Goal: Task Accomplishment & Management: Complete application form

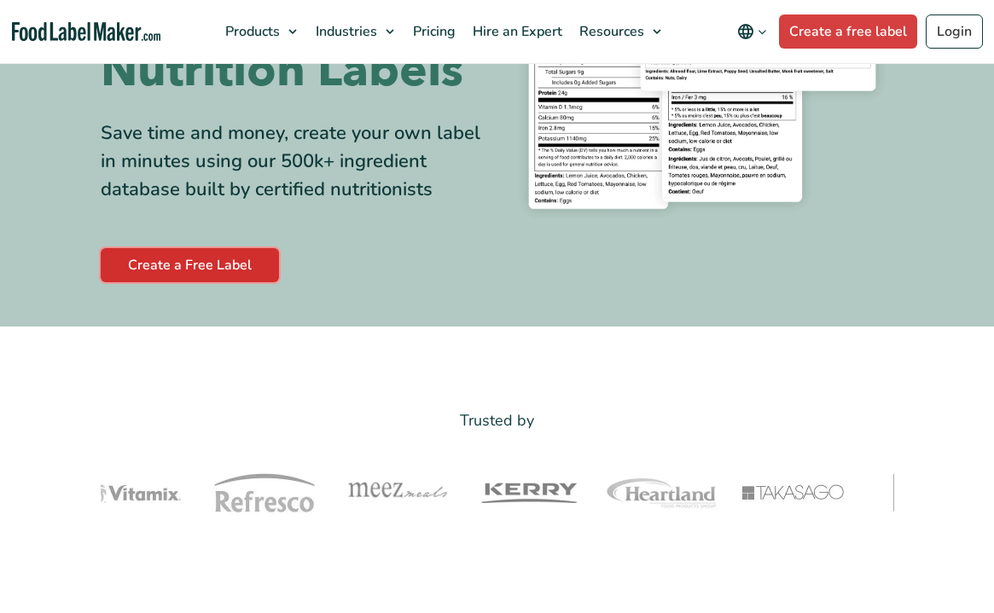
click at [229, 264] on link "Create a Free Label" at bounding box center [190, 265] width 178 height 34
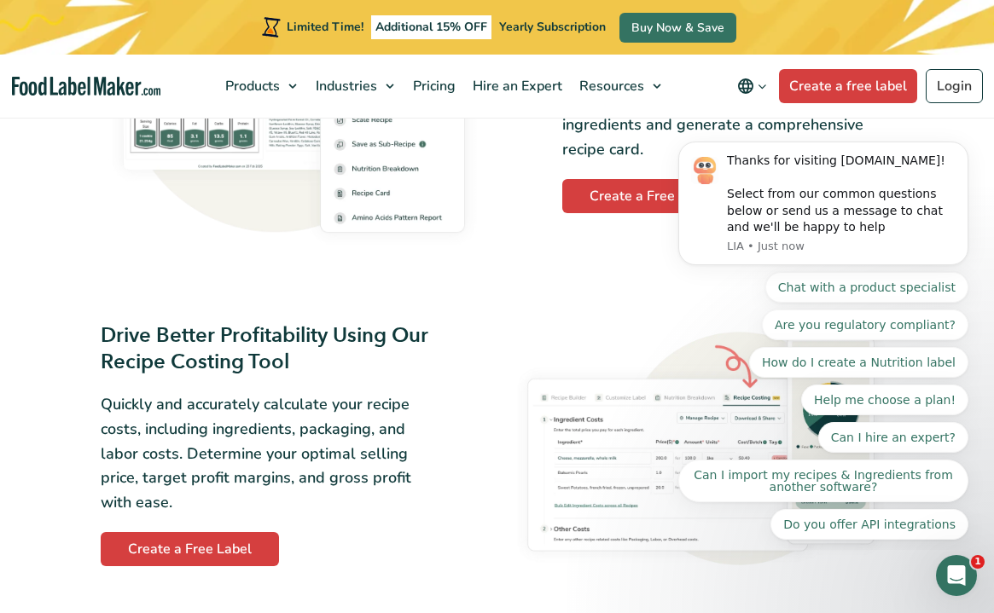
scroll to position [2150, 0]
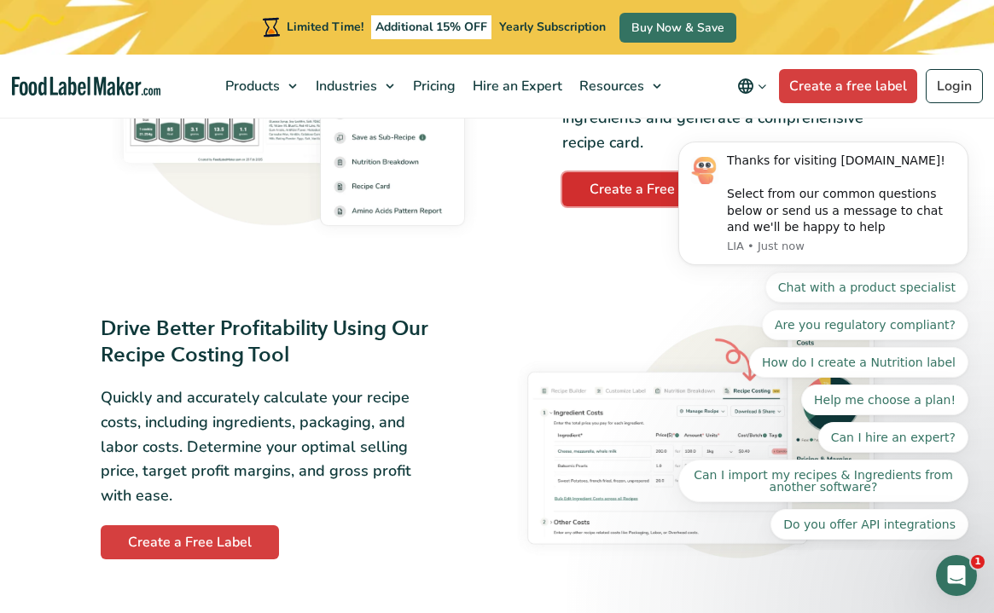
click at [599, 192] on link "Create a Free Label" at bounding box center [651, 189] width 178 height 34
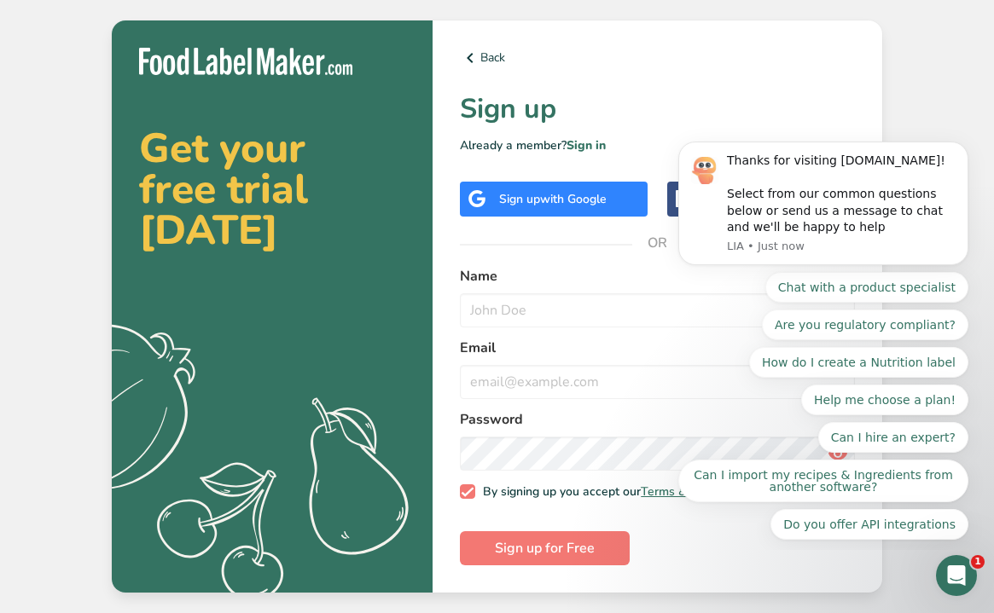
click at [610, 197] on div "Sign up with Google" at bounding box center [554, 199] width 188 height 35
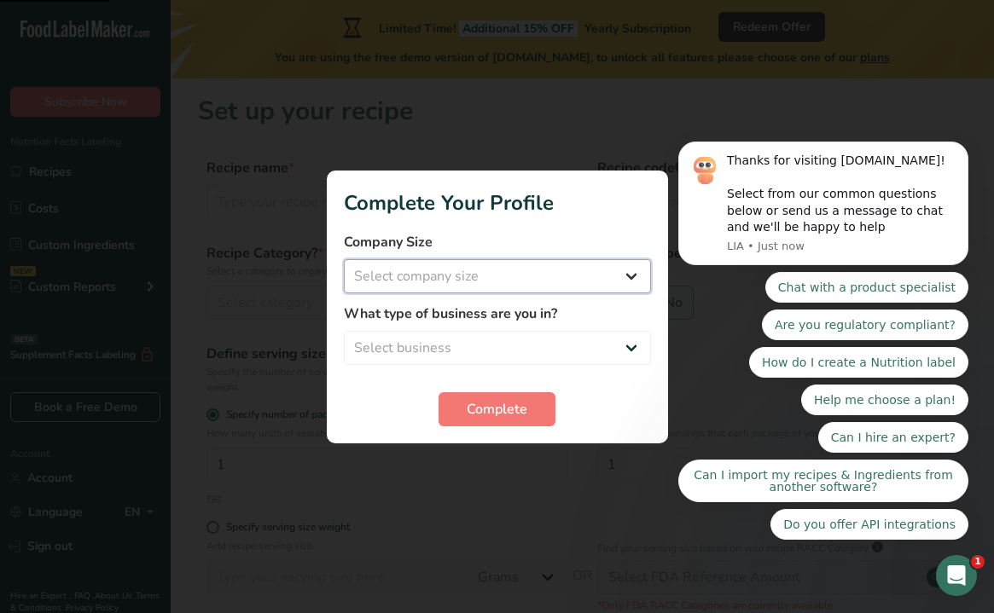
click at [618, 264] on select "Select company size Fewer than 10 Employees 10 to 50 Employees 51 to 500 Employ…" at bounding box center [497, 276] width 307 height 34
select select "1"
click at [344, 259] on select "Select company size Fewer than 10 Employees 10 to 50 Employees 51 to 500 Employ…" at bounding box center [497, 276] width 307 height 34
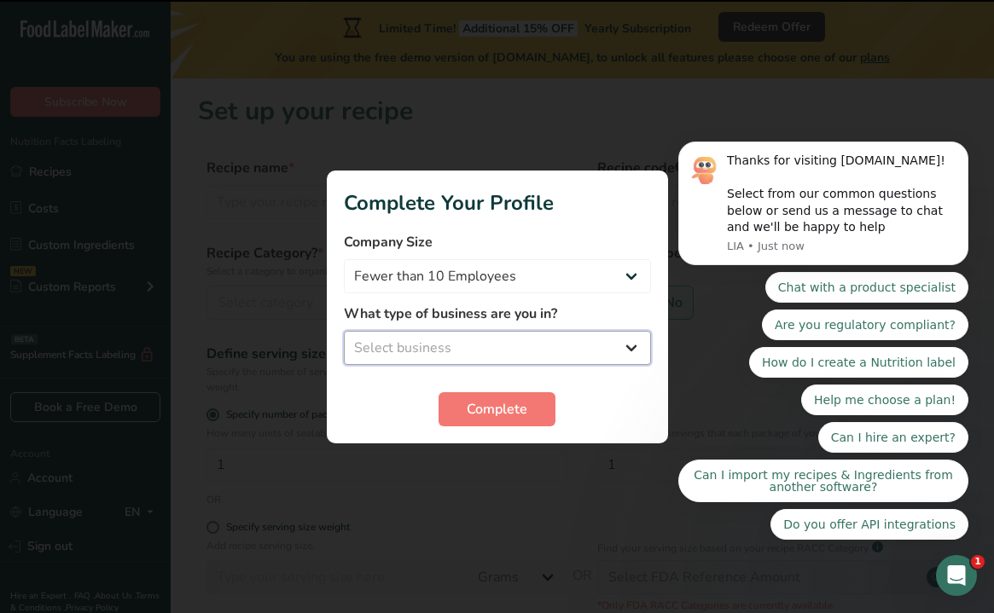
click at [553, 340] on select "Select business Packaged Food Manufacturer Restaurant & Cafe Bakery Meal Plans …" at bounding box center [497, 348] width 307 height 34
select select "1"
click at [344, 331] on select "Select business Packaged Food Manufacturer Restaurant & Cafe Bakery Meal Plans …" at bounding box center [497, 348] width 307 height 34
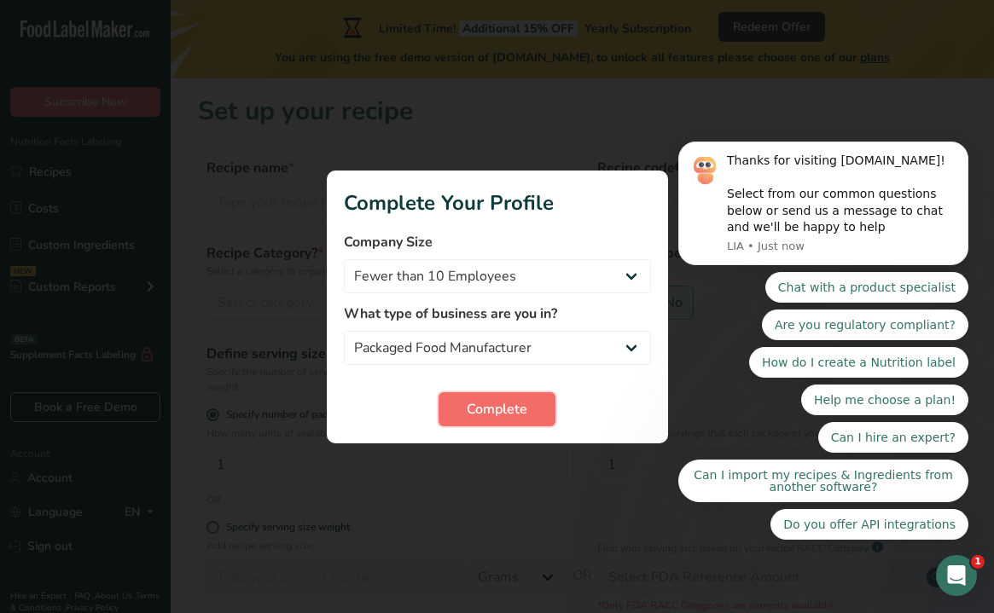
click at [519, 401] on span "Complete" at bounding box center [497, 409] width 61 height 20
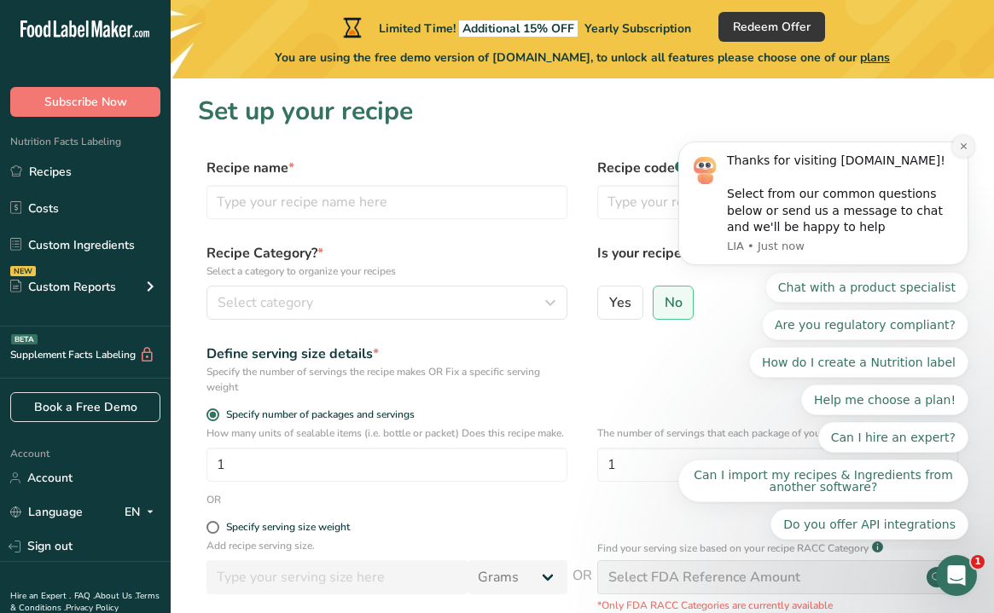
click at [962, 149] on icon "Dismiss notification" at bounding box center [963, 146] width 9 height 9
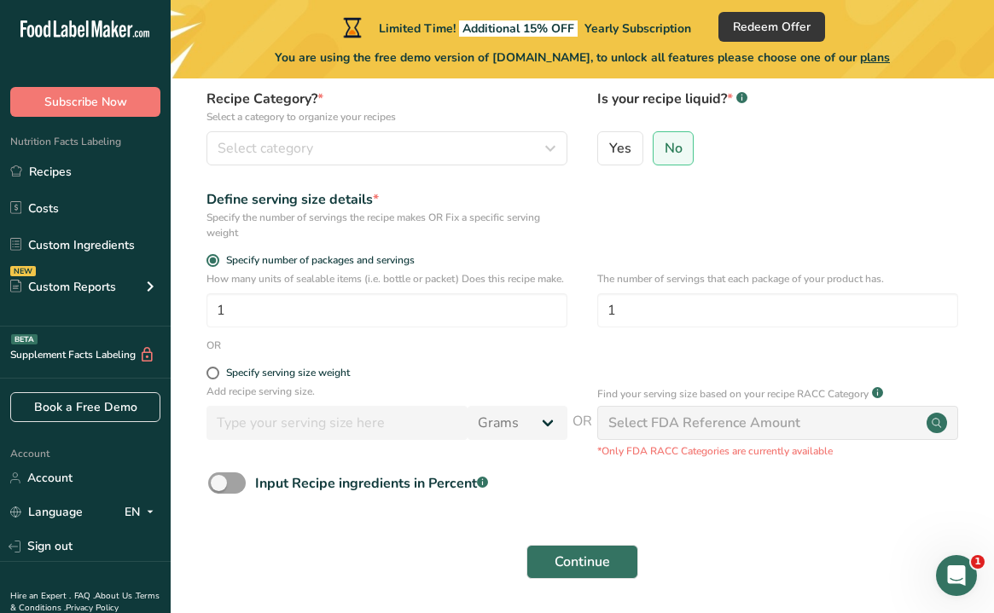
scroll to position [157, 0]
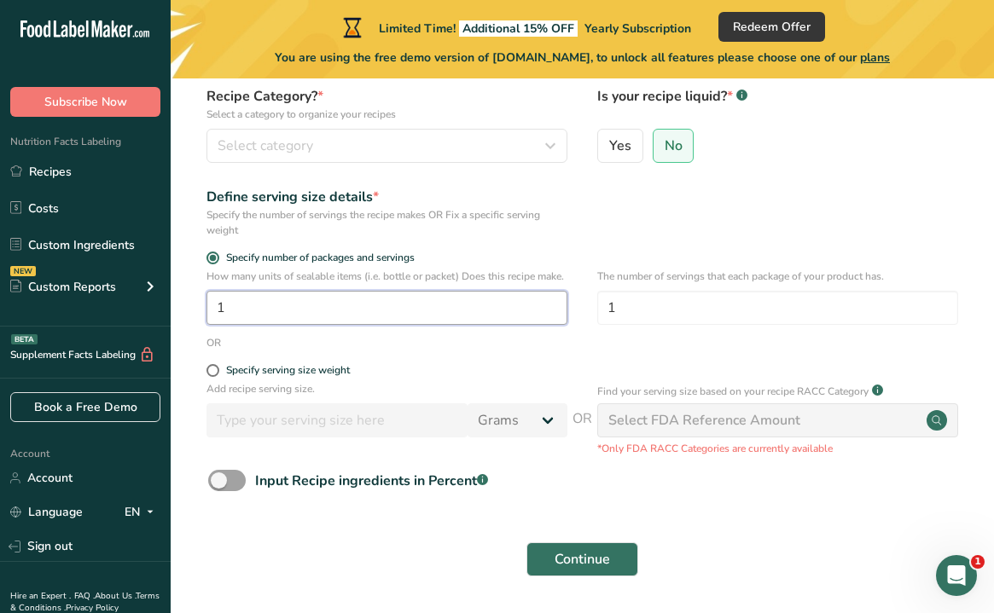
click at [490, 325] on input "1" at bounding box center [386, 308] width 361 height 34
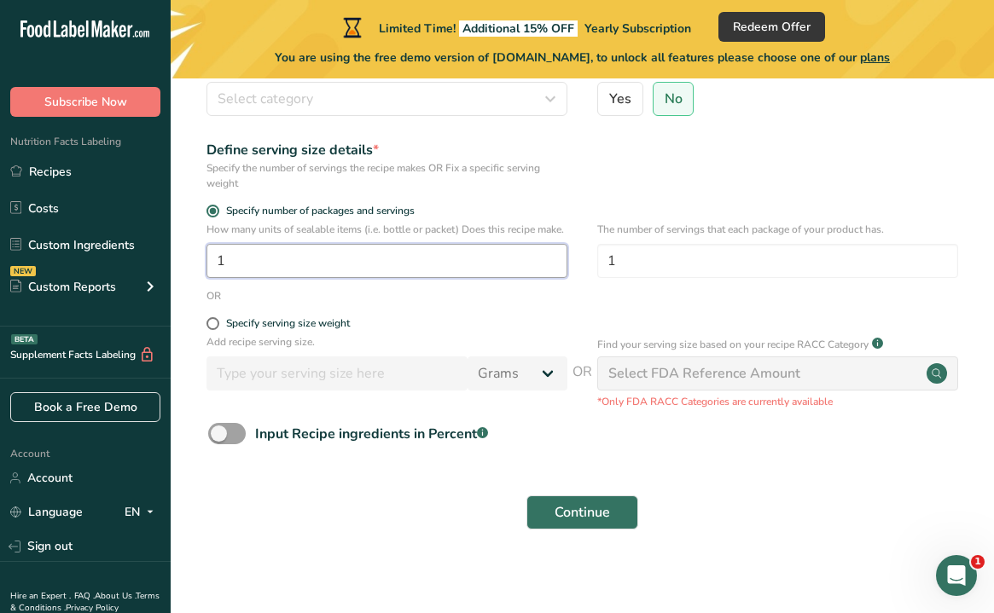
scroll to position [228, 0]
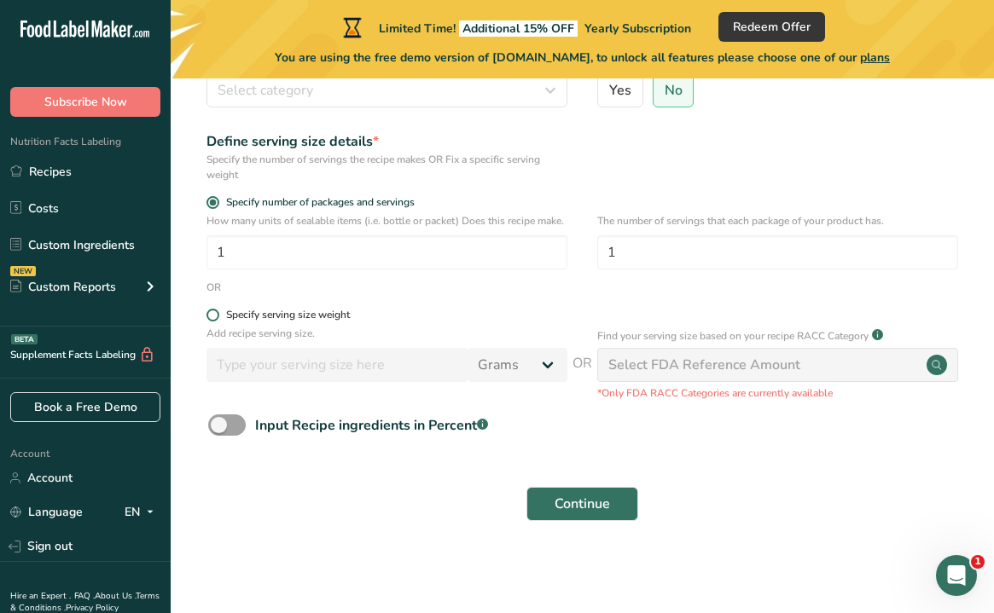
click at [212, 315] on span at bounding box center [212, 315] width 13 height 13
click at [212, 315] on input "Specify serving size weight" at bounding box center [211, 315] width 11 height 11
radio input "true"
radio input "false"
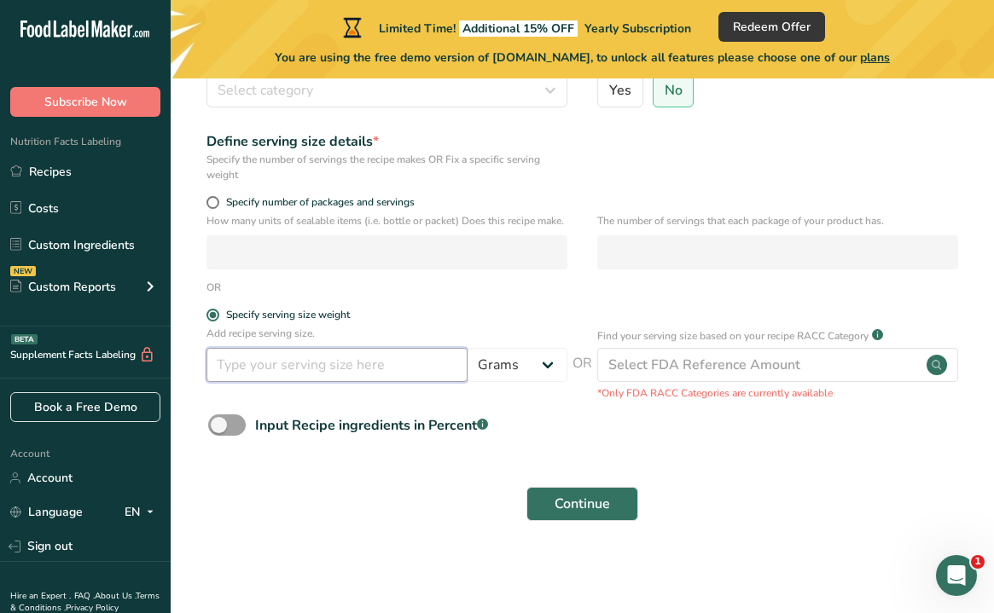
click at [384, 370] on input "number" at bounding box center [336, 365] width 261 height 34
type input "40"
click at [214, 196] on span at bounding box center [212, 202] width 13 height 13
click at [214, 197] on input "Specify number of packages and servings" at bounding box center [211, 202] width 11 height 11
radio input "true"
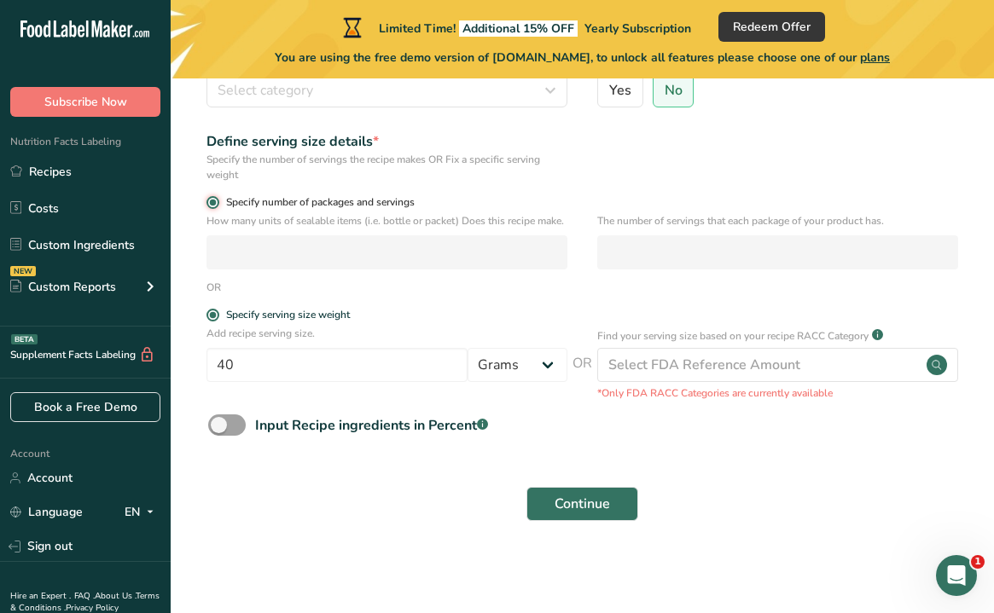
radio input "false"
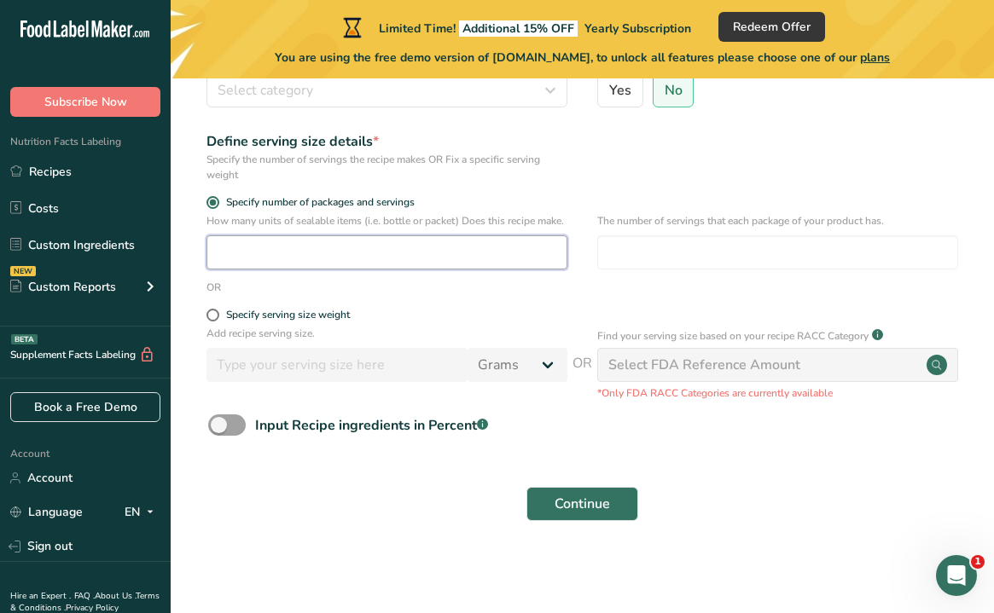
click at [248, 244] on input "number" at bounding box center [386, 252] width 361 height 34
type input "10"
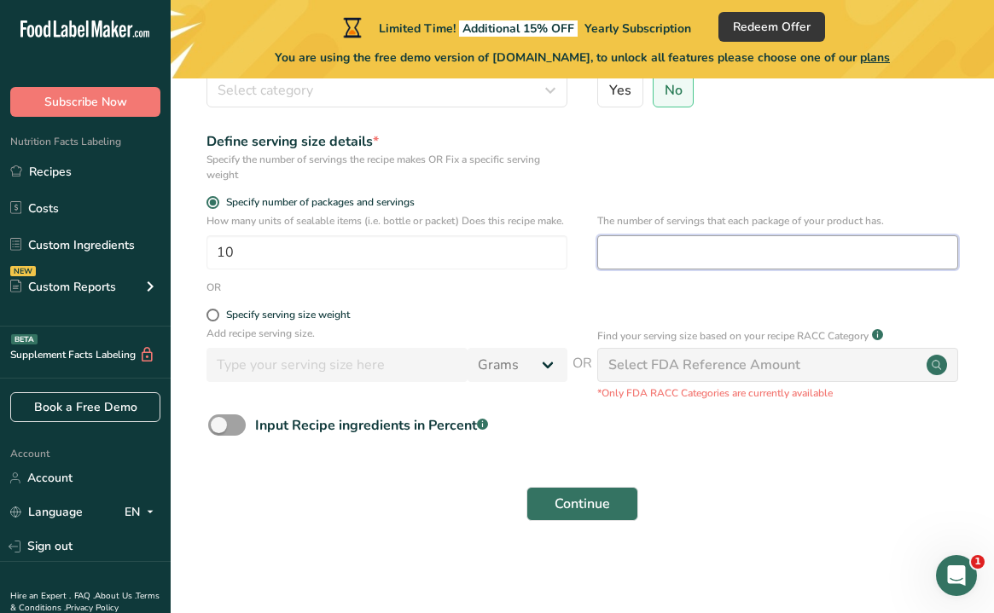
click at [664, 247] on input "number" at bounding box center [777, 252] width 361 height 34
type input "10"
click at [219, 316] on span "Specify serving size weight" at bounding box center [284, 315] width 131 height 13
click at [218, 316] on input "Specify serving size weight" at bounding box center [211, 315] width 11 height 11
radio input "true"
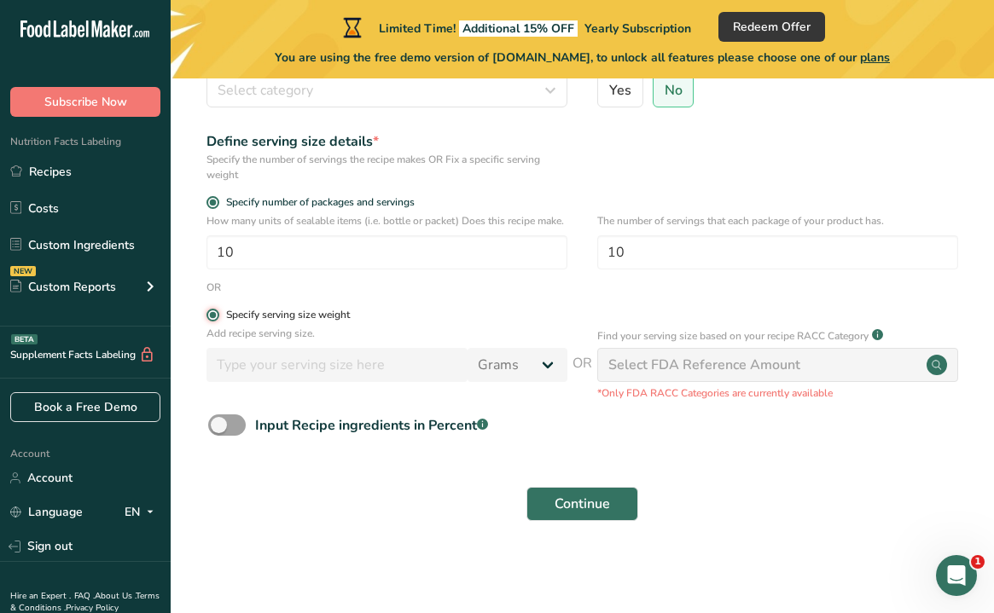
radio input "false"
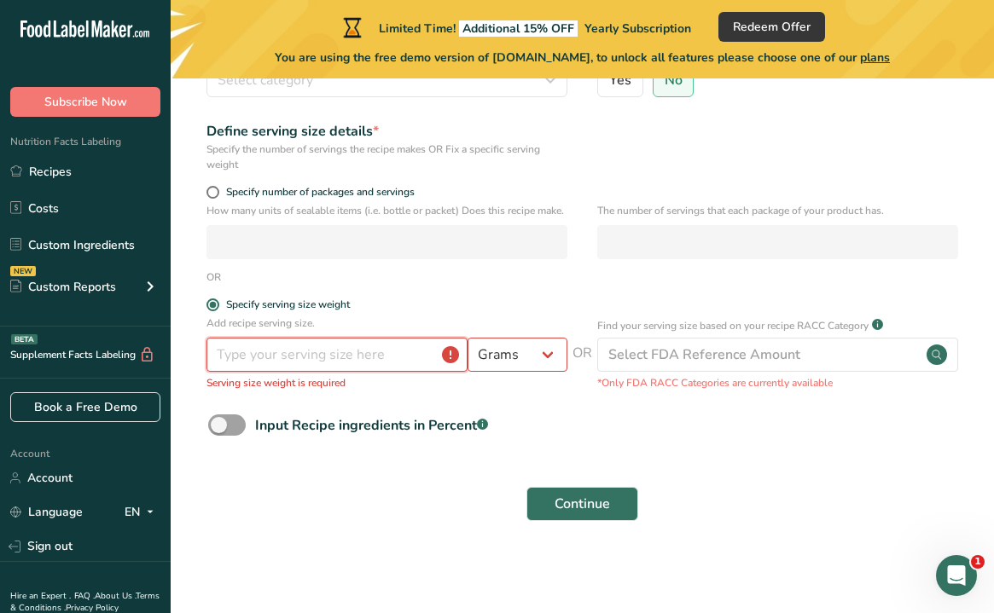
click at [266, 372] on input "number" at bounding box center [336, 355] width 261 height 34
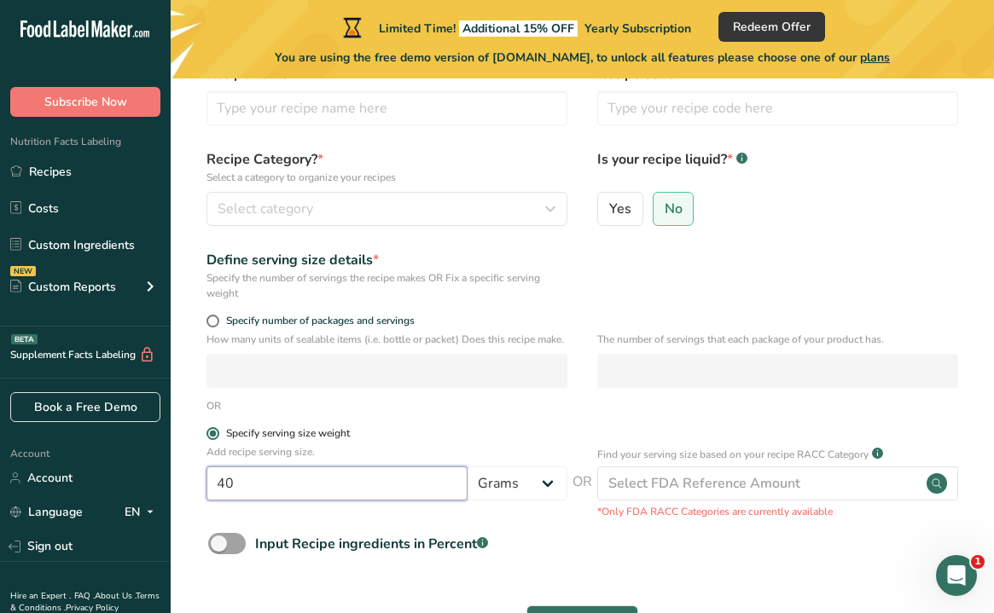
scroll to position [72, 0]
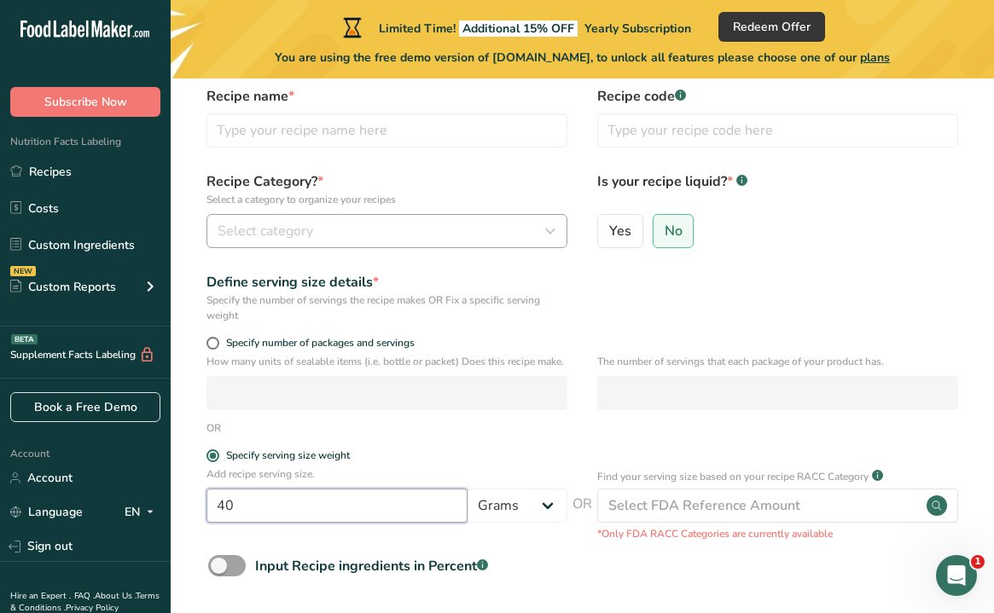
type input "40"
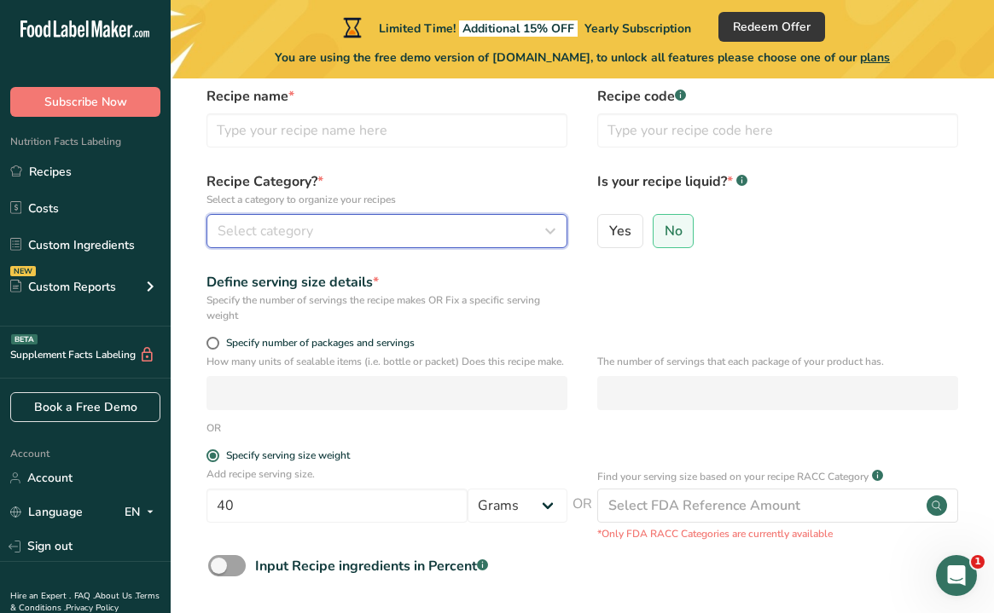
click at [409, 227] on div "Select category" at bounding box center [382, 231] width 328 height 20
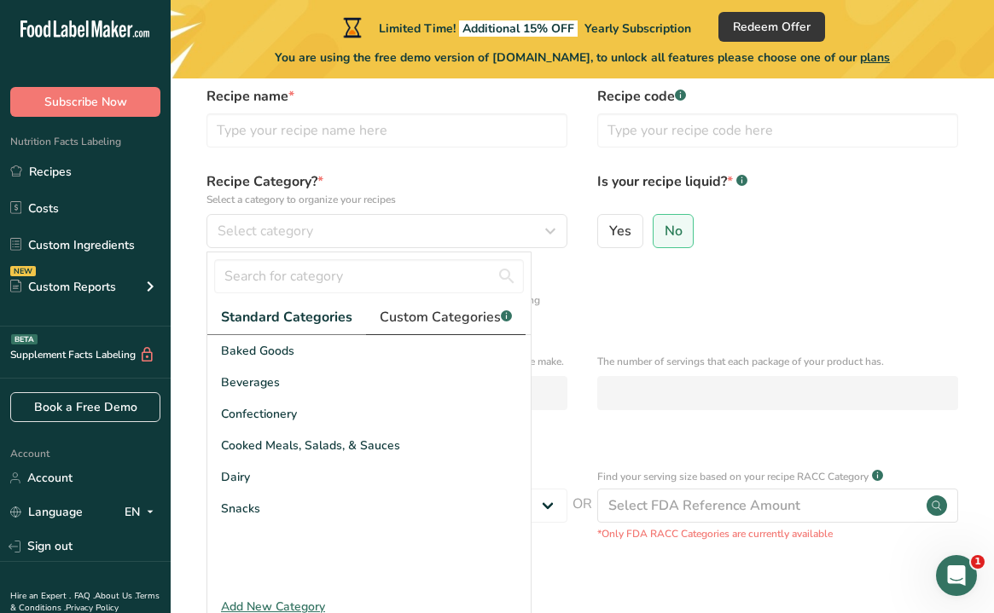
click at [440, 324] on span "Custom Categories .a-a{fill:#347362;}.b-a{fill:#fff;}" at bounding box center [446, 317] width 132 height 20
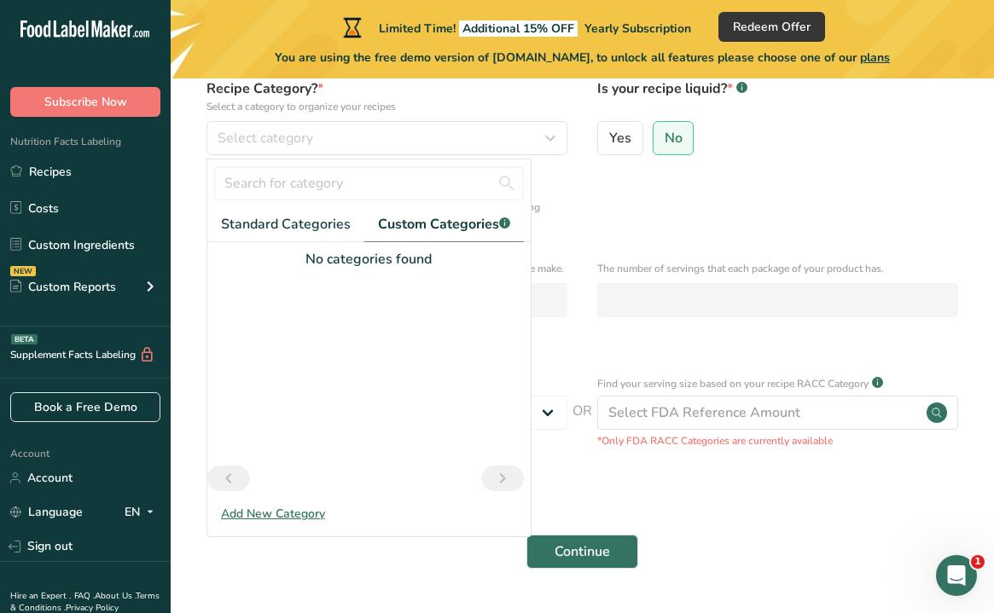
scroll to position [170, 0]
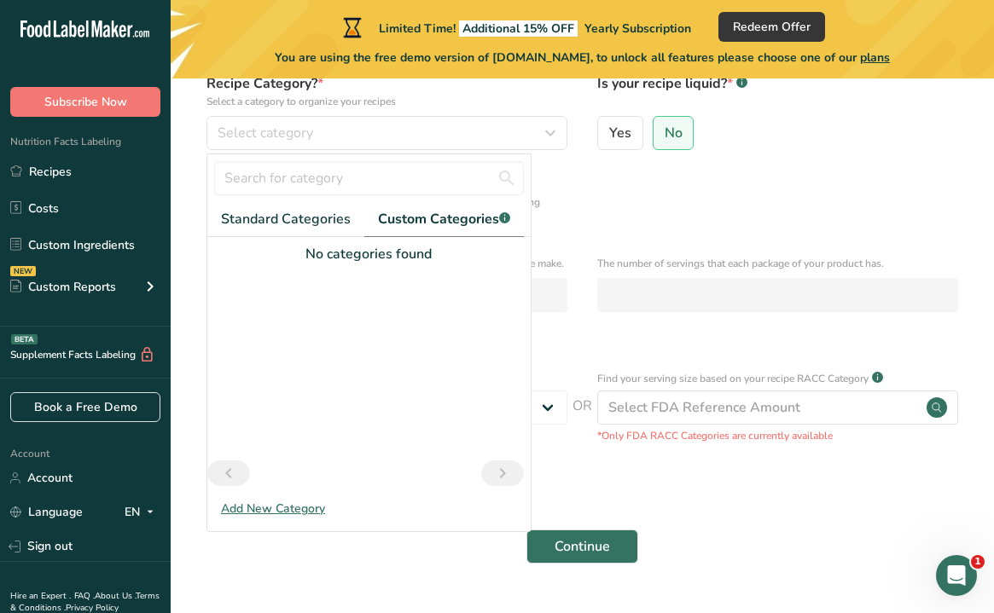
click at [301, 508] on div "Add New Category" at bounding box center [368, 509] width 323 height 18
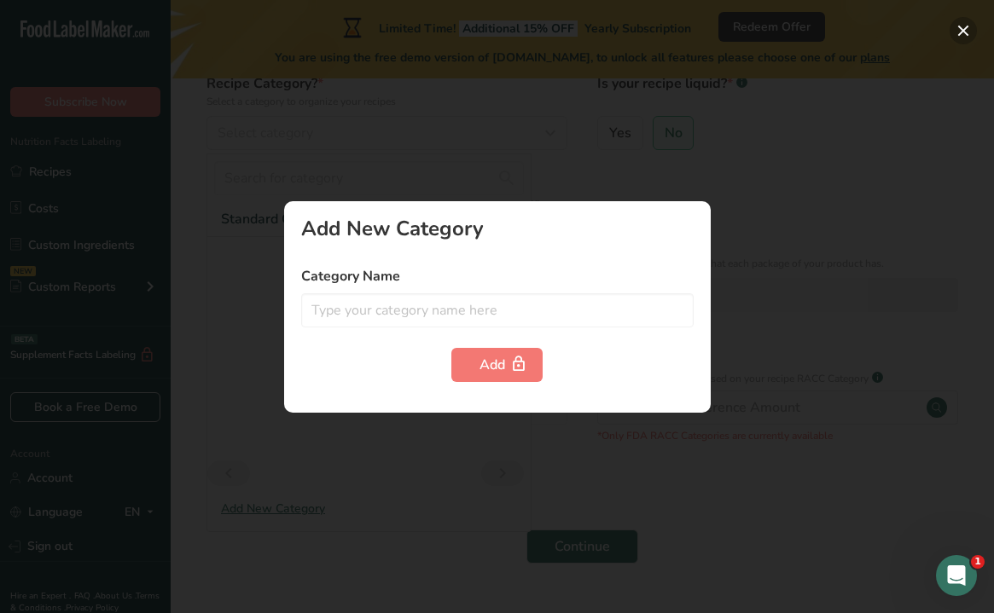
click at [960, 31] on button "button" at bounding box center [962, 30] width 27 height 27
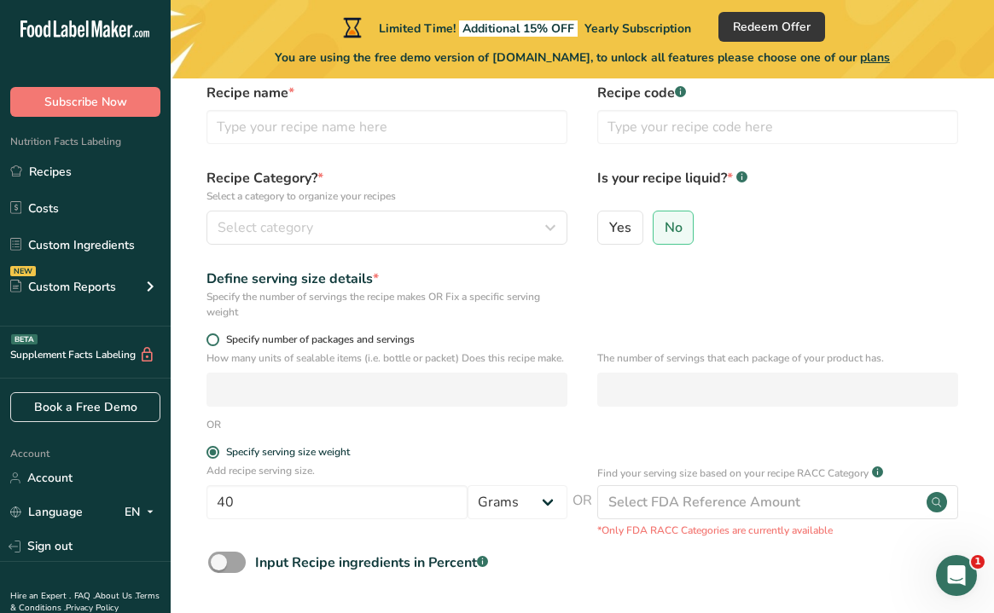
scroll to position [38, 0]
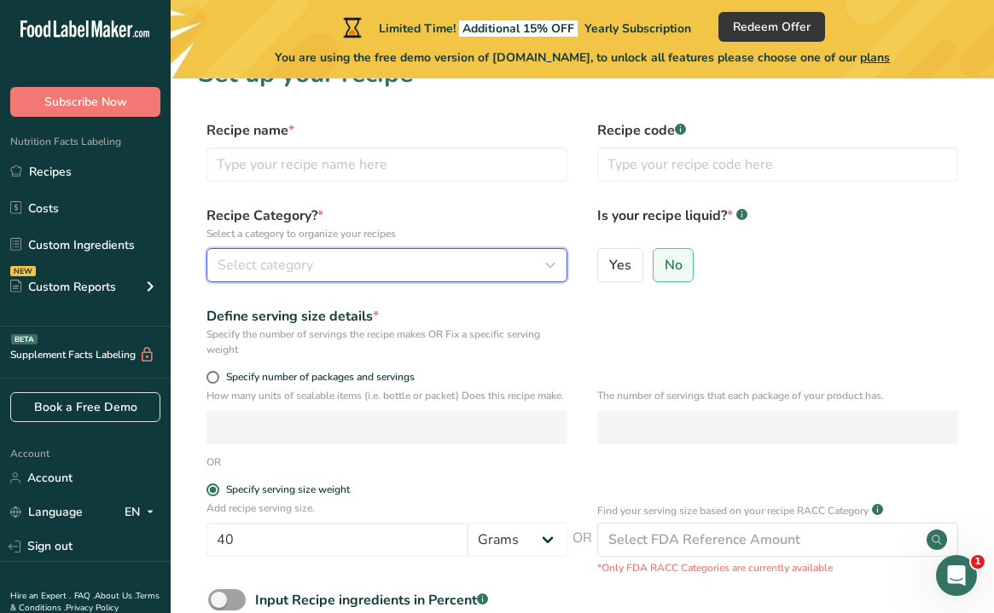
click at [282, 250] on button "Select category" at bounding box center [386, 265] width 361 height 34
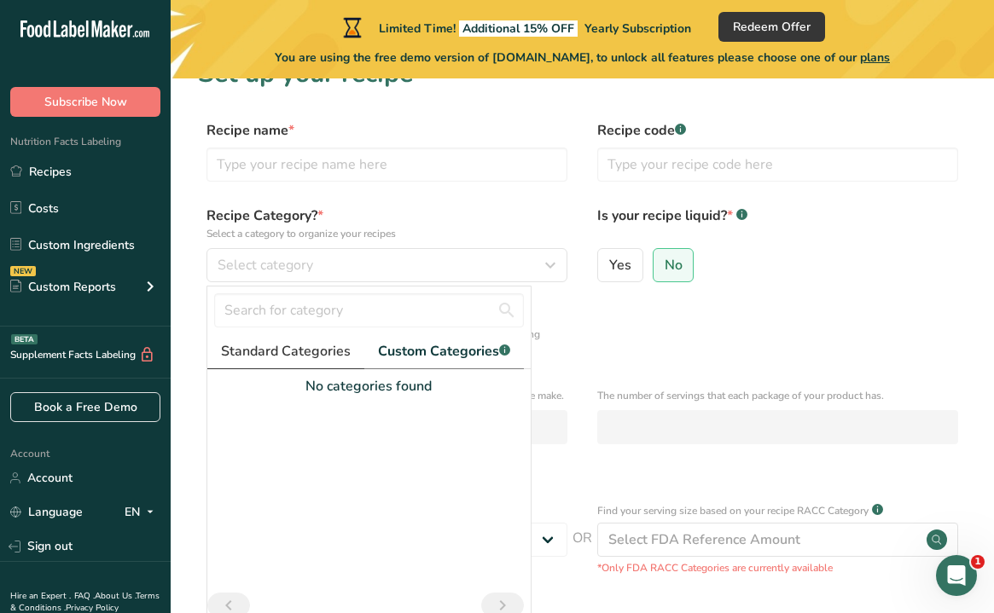
click at [265, 342] on span "Standard Categories" at bounding box center [286, 351] width 130 height 20
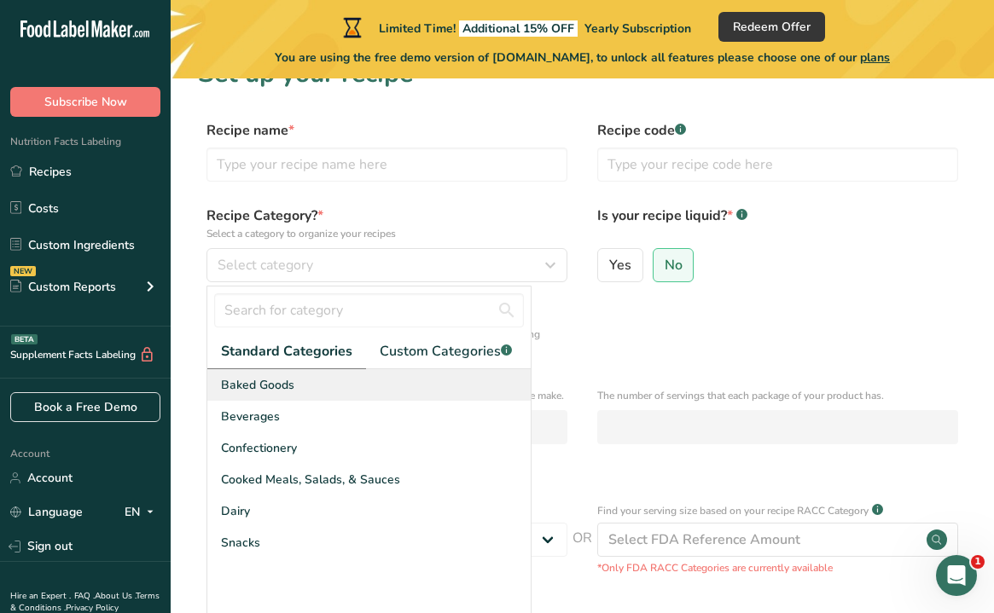
click at [264, 385] on span "Baked Goods" at bounding box center [257, 385] width 73 height 18
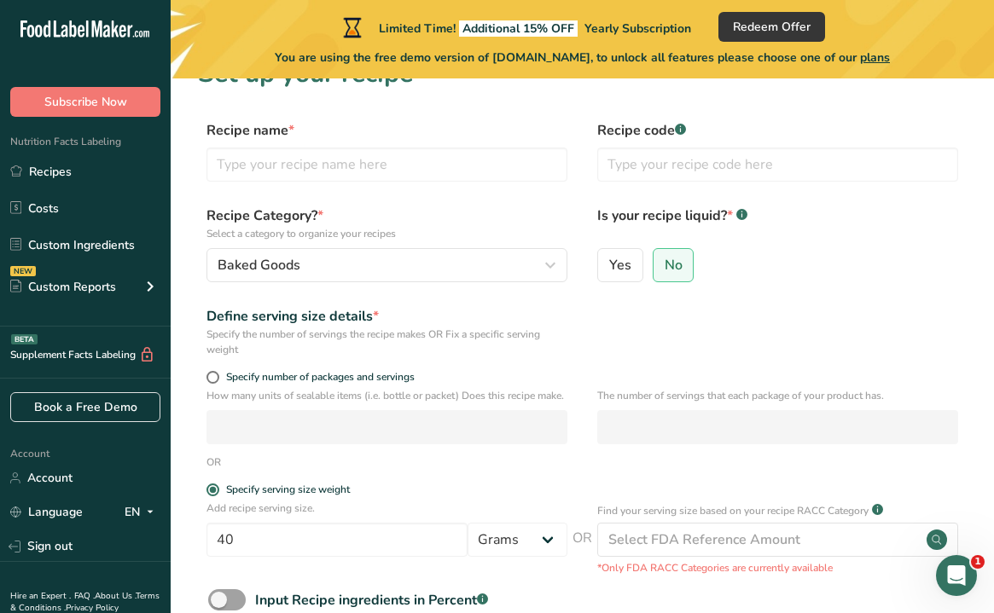
scroll to position [0, 0]
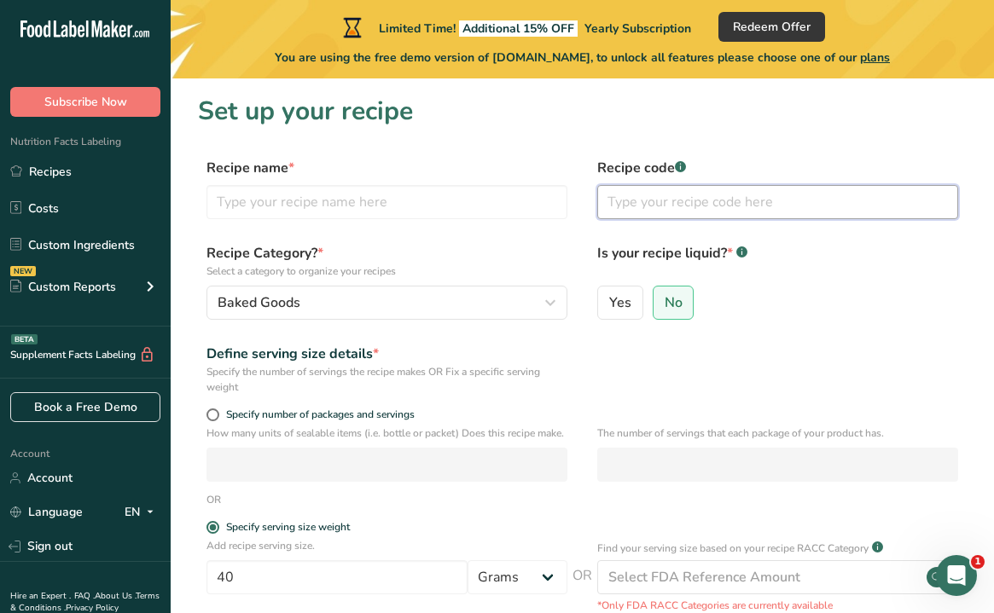
click at [694, 215] on input "text" at bounding box center [777, 202] width 361 height 34
click at [484, 213] on input "text" at bounding box center [386, 202] width 361 height 34
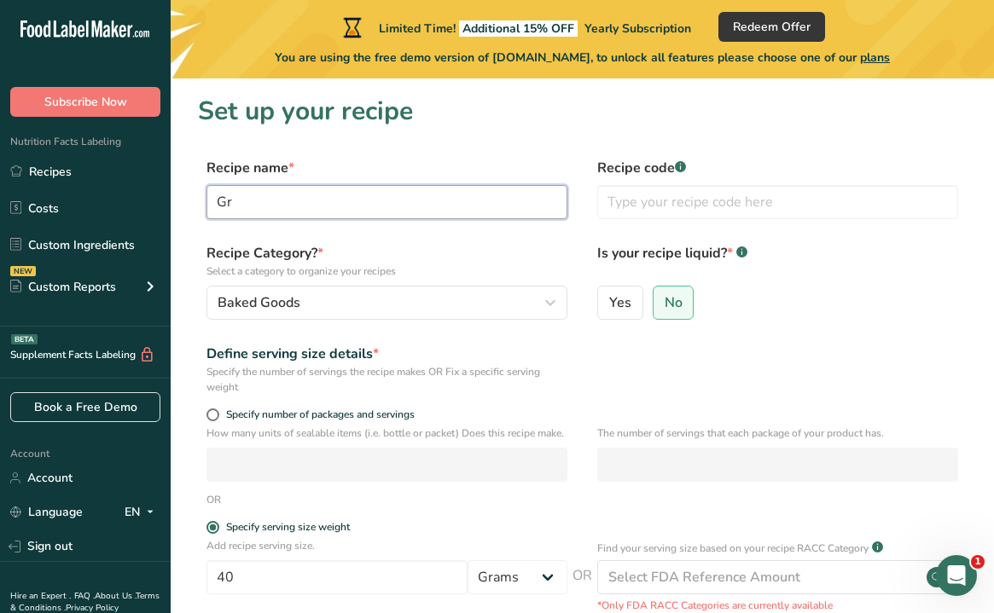
type input "G"
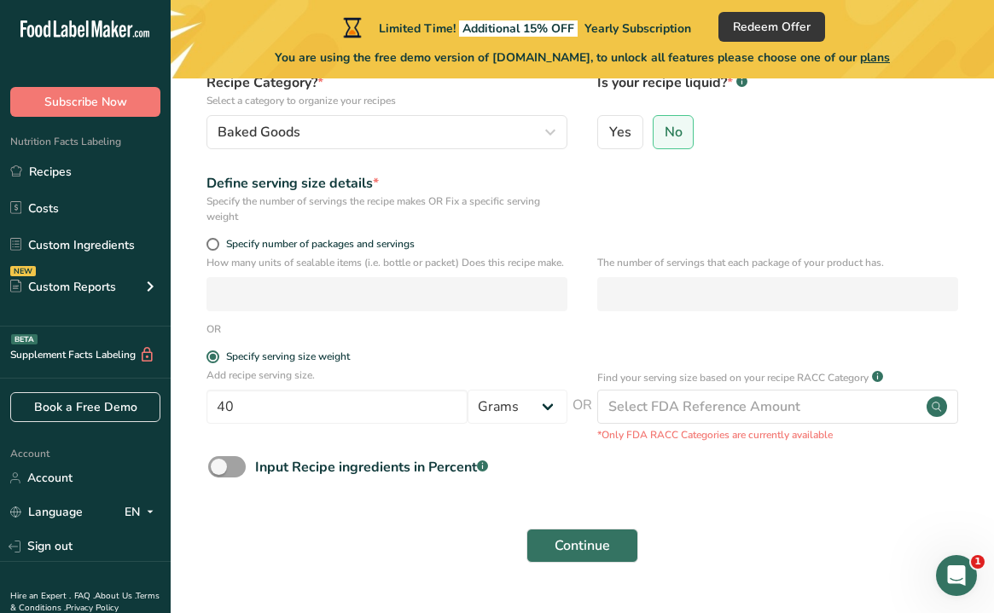
scroll to position [228, 0]
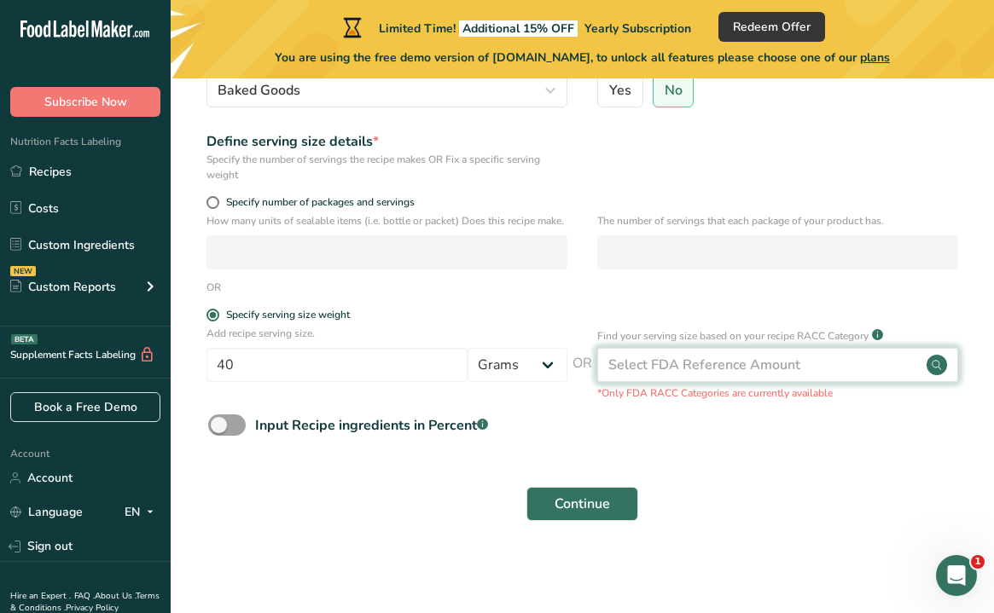
type input "Tropical Granola Mix"
click at [804, 375] on div "Select FDA Reference Amount" at bounding box center [777, 365] width 361 height 34
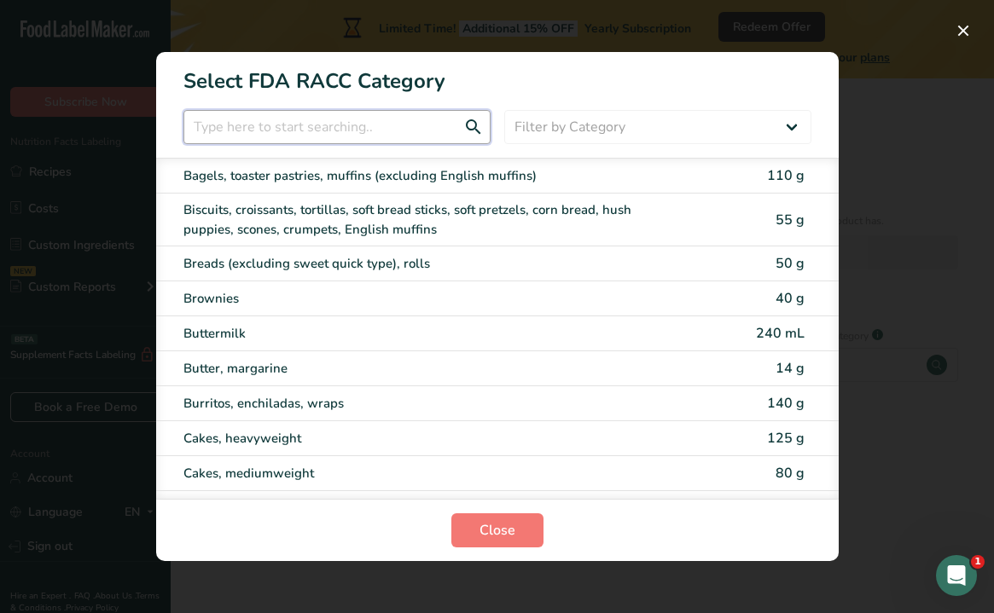
click at [409, 135] on input "RACC Category Selection Modal" at bounding box center [336, 127] width 307 height 34
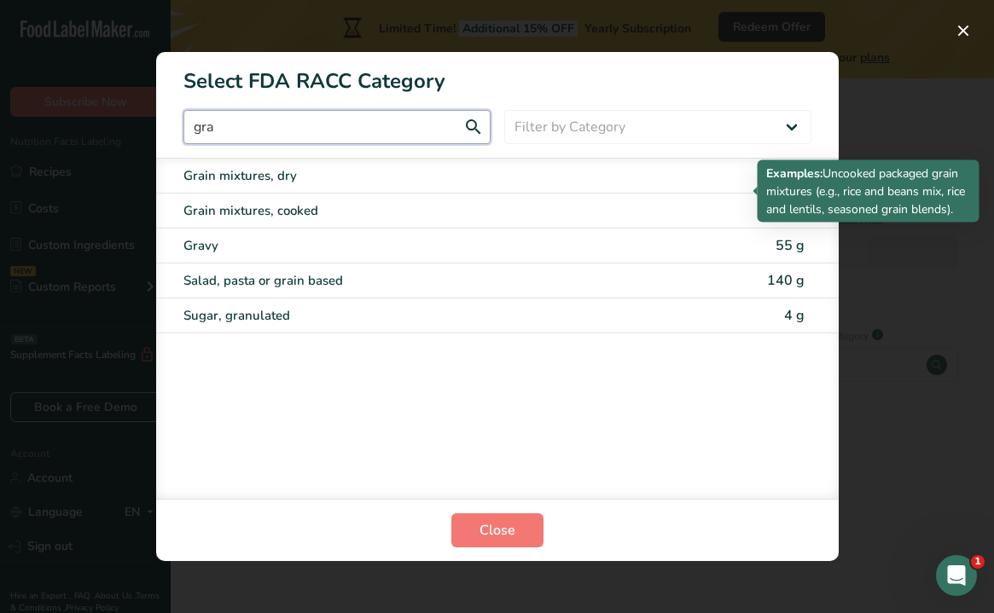
type input "gra"
click at [333, 175] on div "Grain mixtures, dry" at bounding box center [425, 176] width 484 height 20
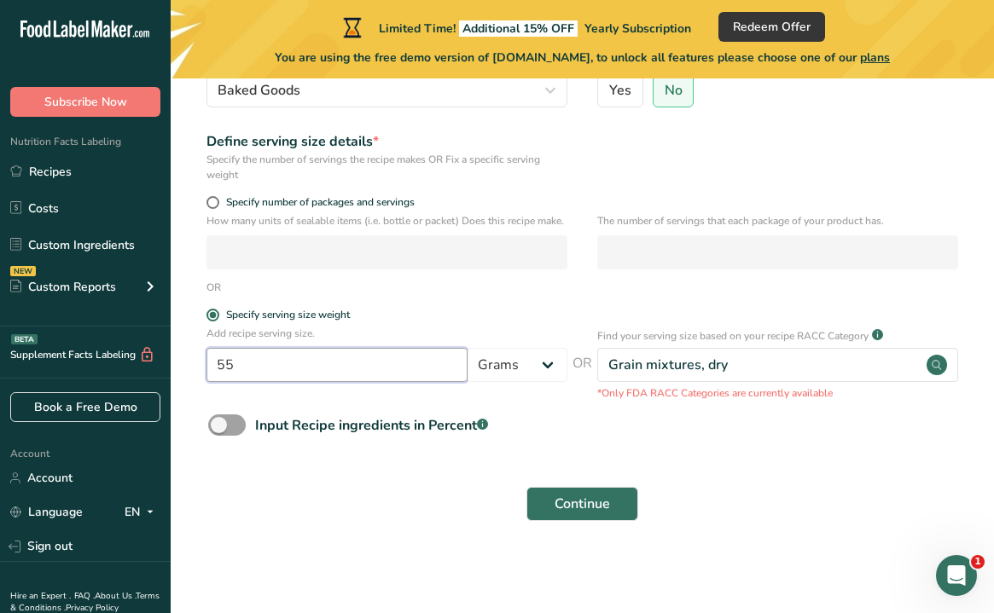
click at [420, 373] on input "55" at bounding box center [336, 365] width 261 height 34
type input "5"
type input "40"
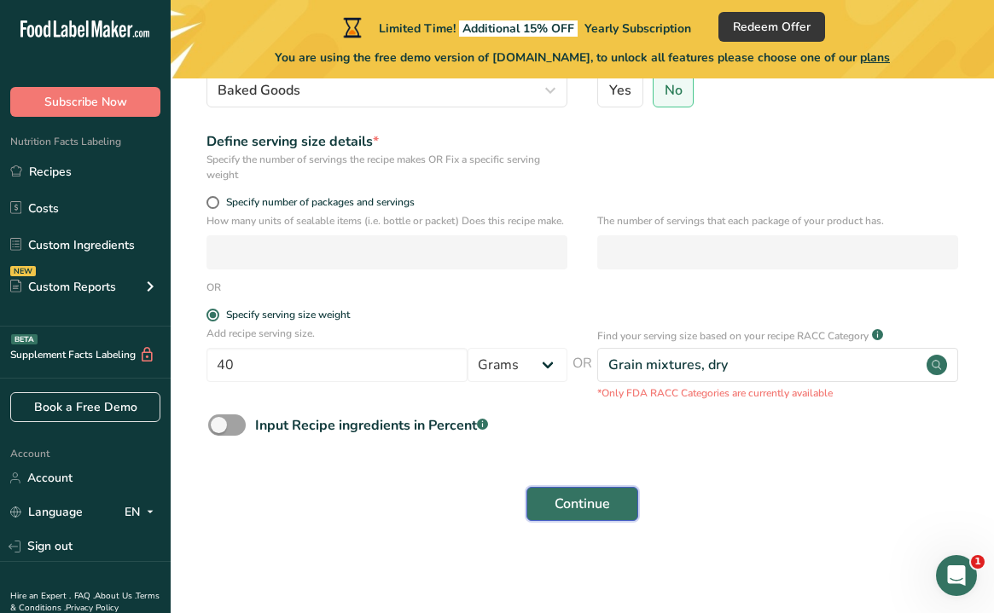
click at [550, 509] on button "Continue" at bounding box center [582, 504] width 112 height 34
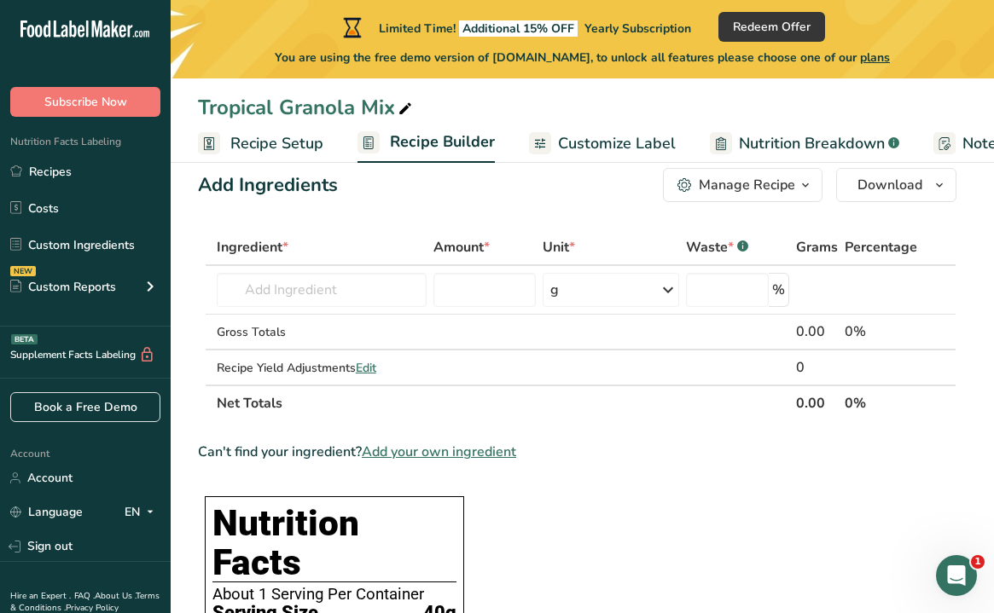
scroll to position [36, 0]
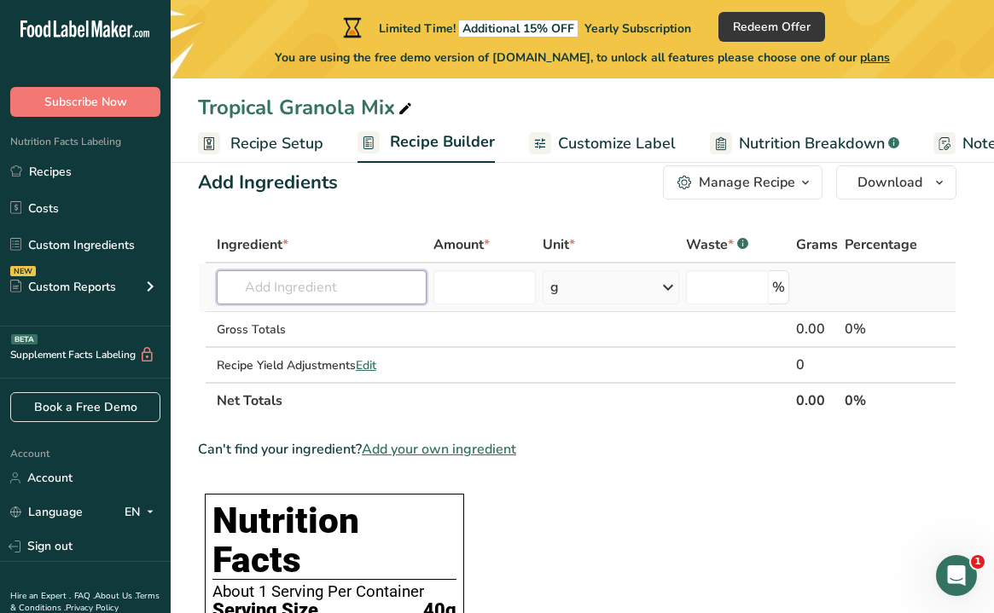
click at [392, 291] on input "text" at bounding box center [322, 287] width 210 height 34
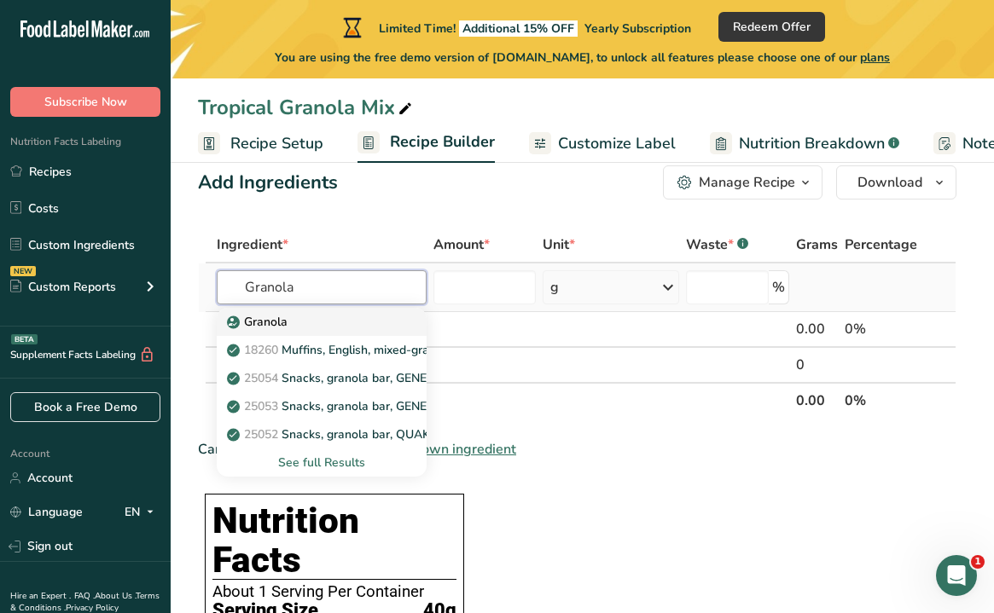
type input "Granola"
click at [374, 317] on div "Granola" at bounding box center [307, 322] width 155 height 18
type input "Granola"
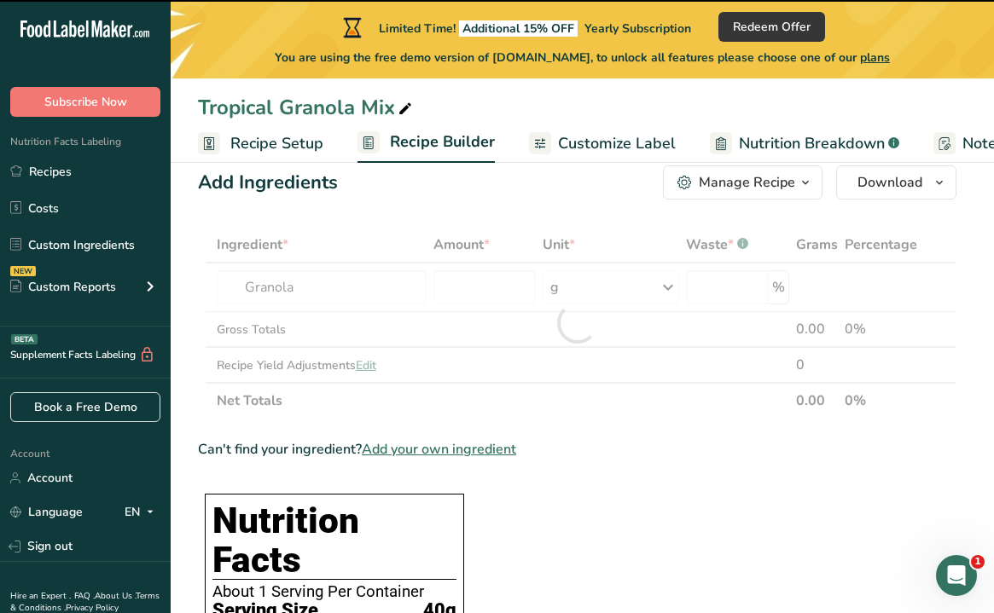
type input "0"
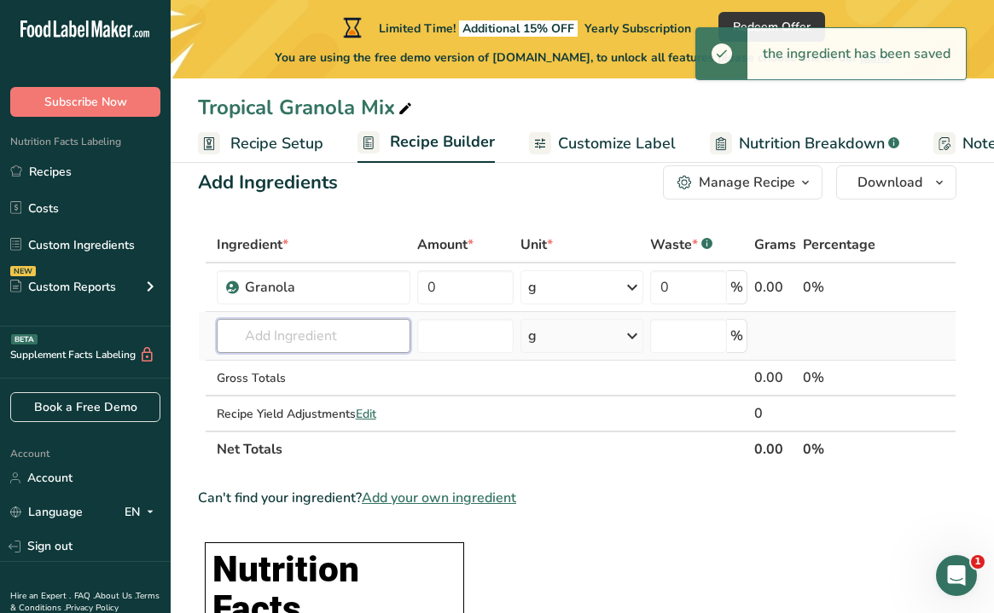
click at [346, 339] on input "text" at bounding box center [314, 336] width 194 height 34
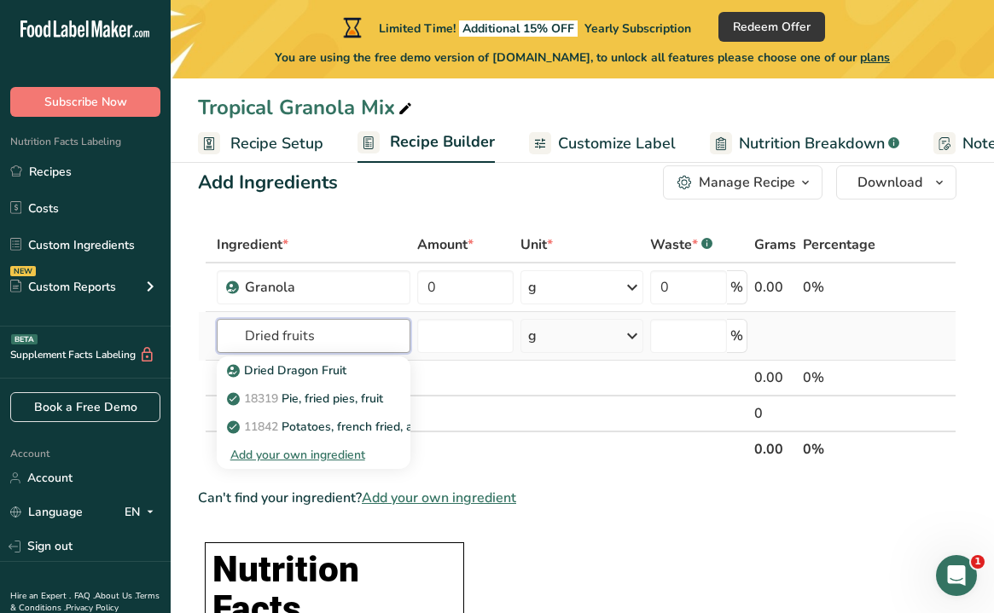
type input "Dried fruits"
click at [301, 455] on div "Add your own ingredient" at bounding box center [313, 455] width 166 height 18
click at [303, 456] on div "Add your own ingredient" at bounding box center [313, 455] width 166 height 18
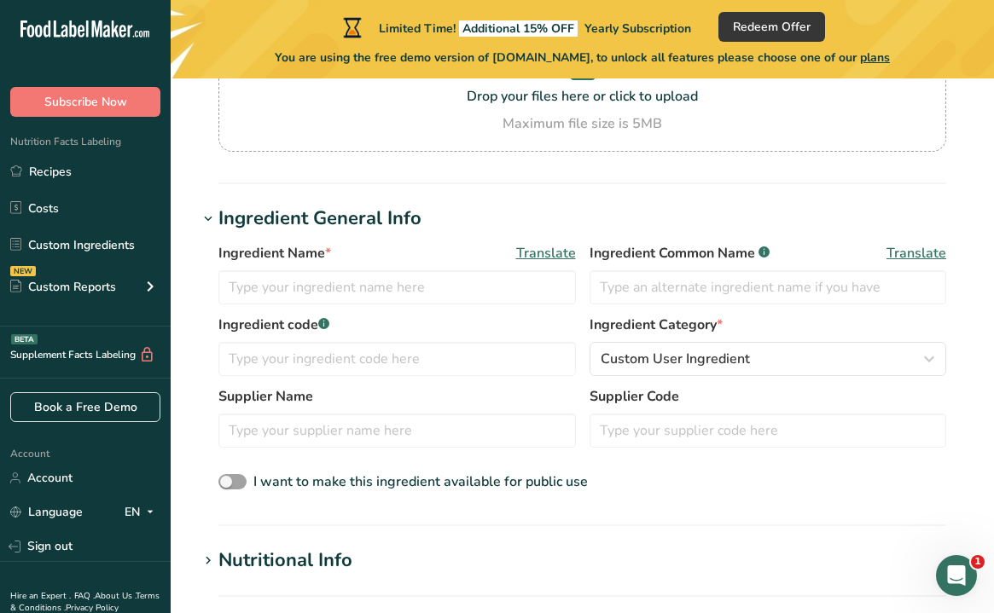
scroll to position [217, 0]
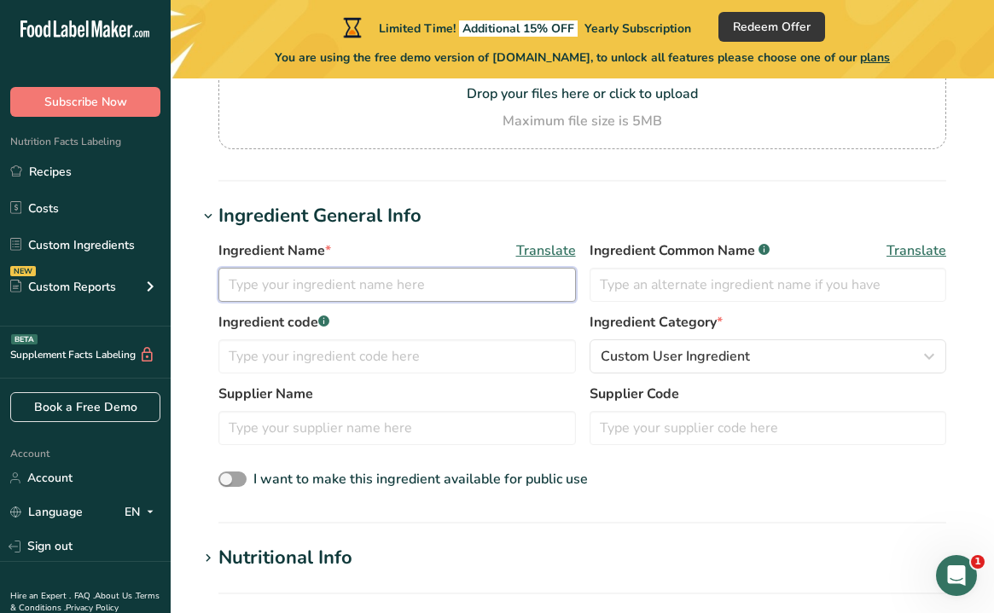
click at [402, 280] on input "text" at bounding box center [396, 285] width 357 height 34
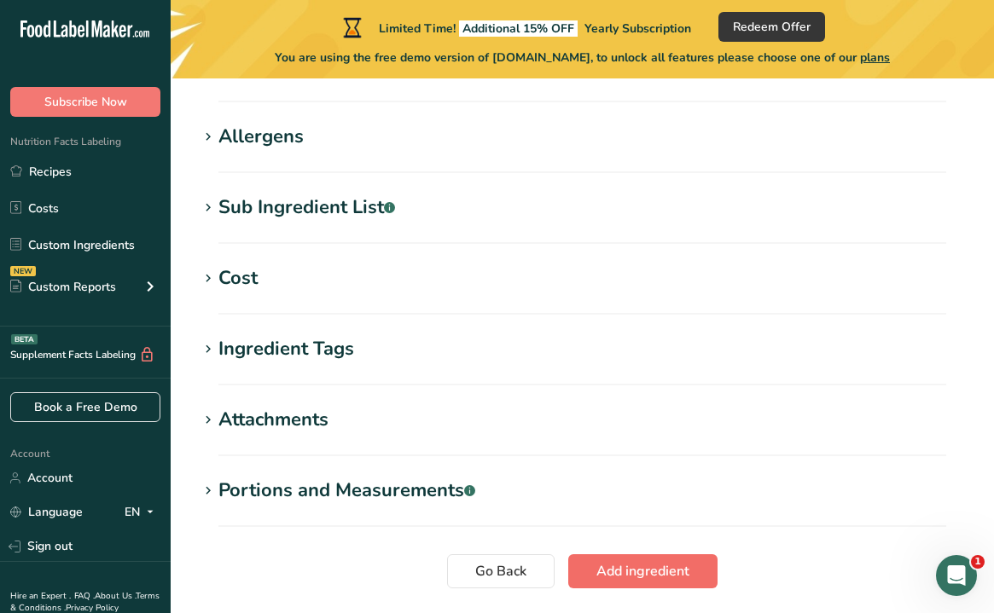
type input "Dried Fruits"
click at [600, 564] on span "Add ingredient" at bounding box center [642, 571] width 93 height 20
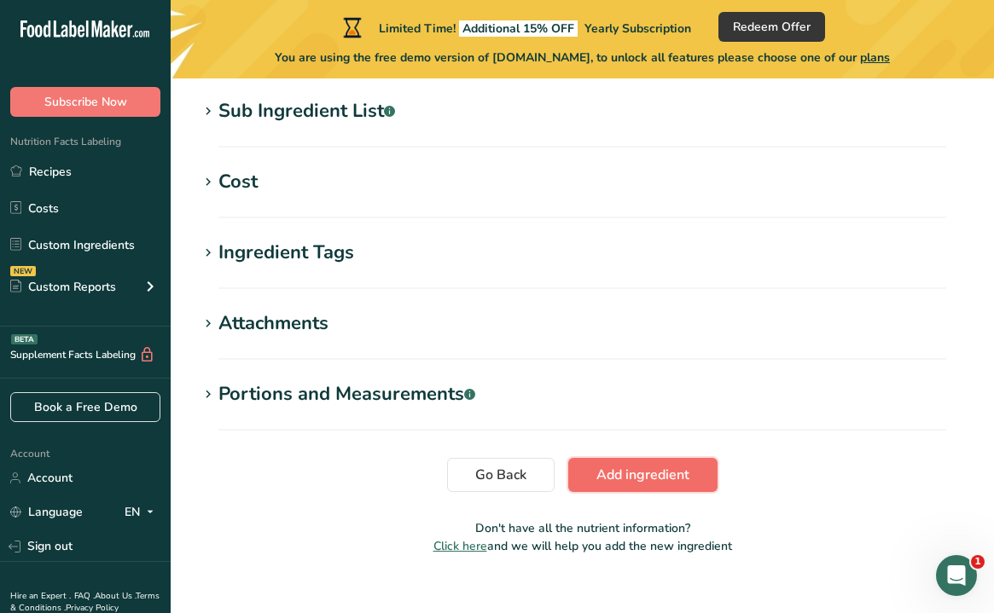
scroll to position [761, 0]
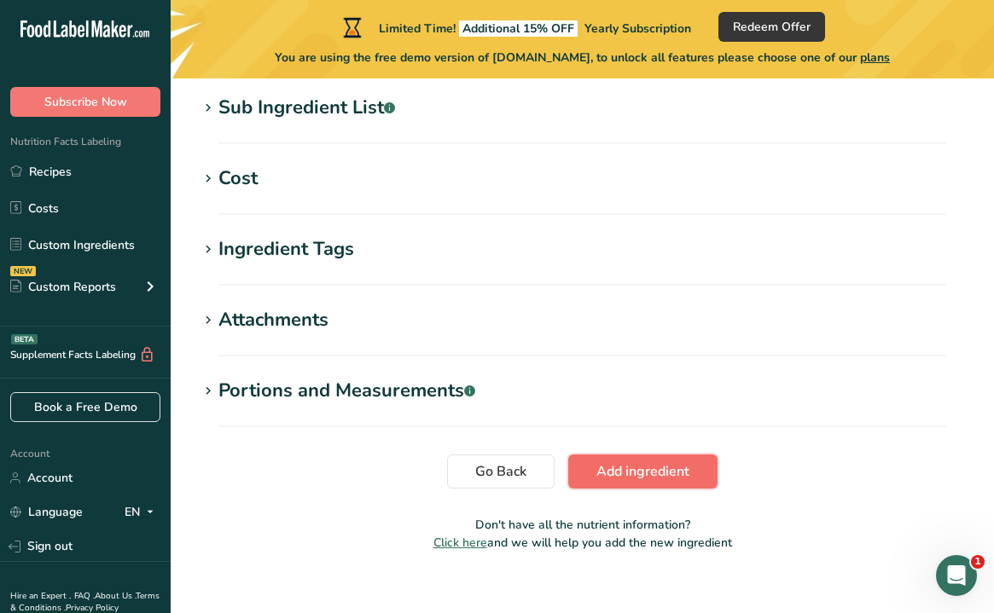
click at [633, 481] on span "Add ingredient" at bounding box center [642, 471] width 93 height 20
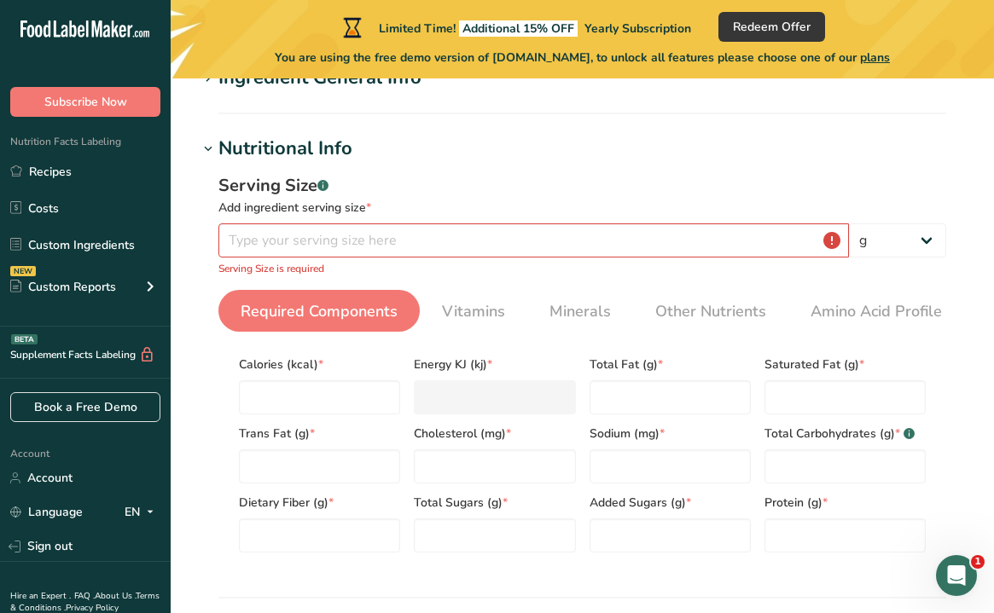
scroll to position [105, 0]
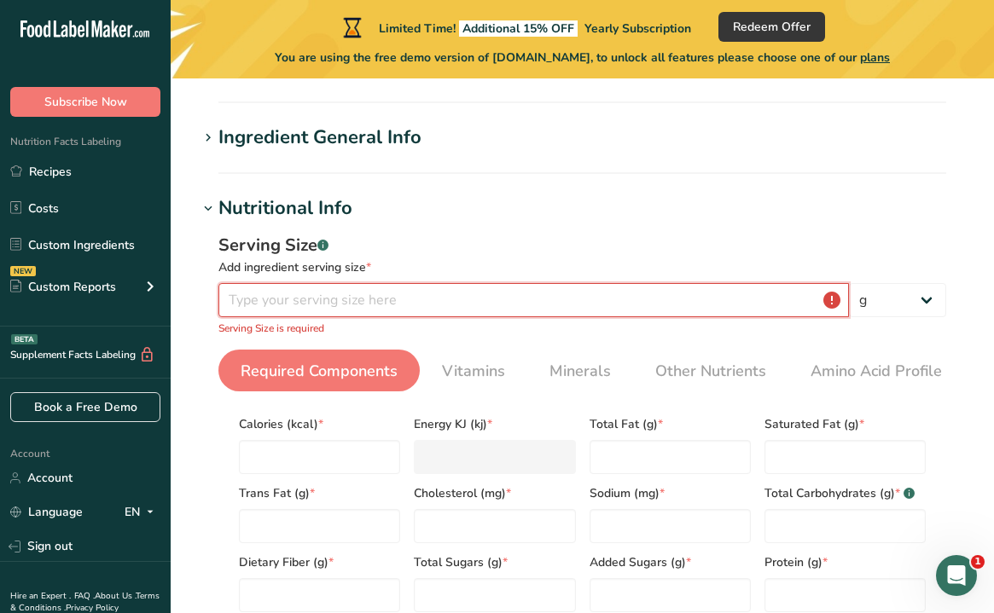
click at [390, 288] on input "number" at bounding box center [533, 300] width 630 height 34
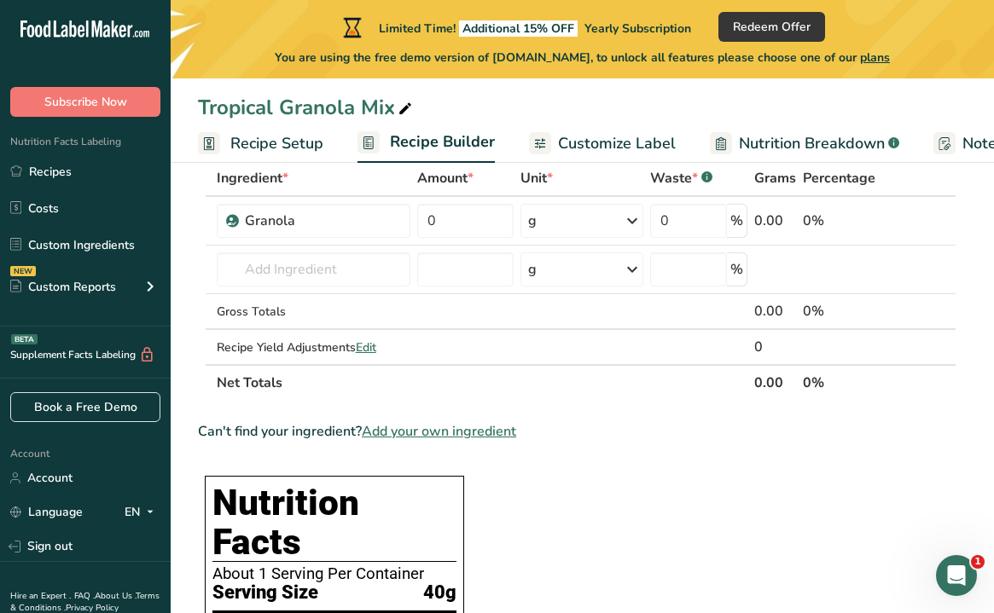
scroll to position [127, 0]
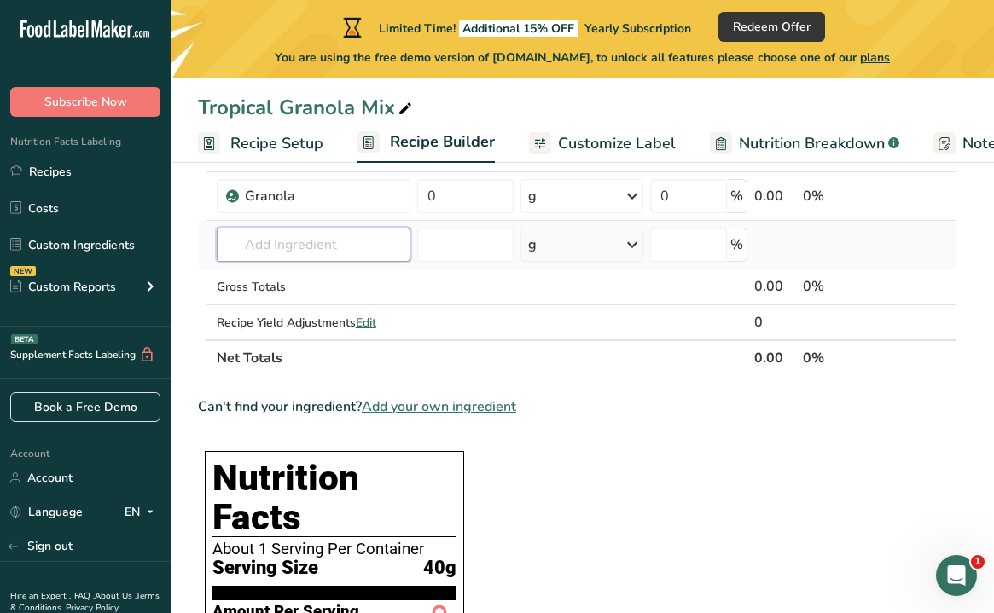
click at [371, 249] on input "text" at bounding box center [314, 245] width 194 height 34
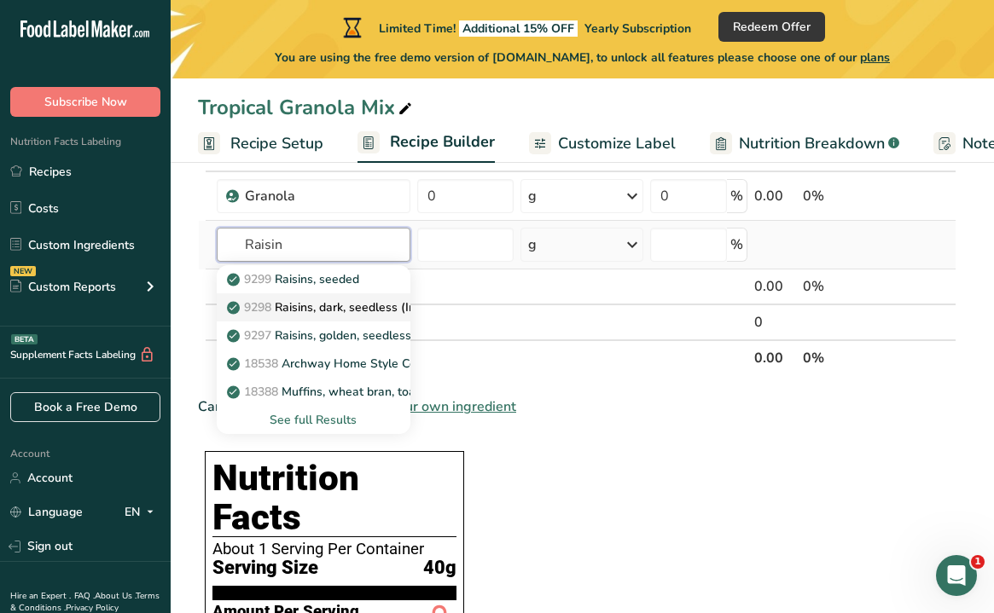
type input "Raisin"
click at [334, 310] on p "9298 Raisins, dark, seedless (Includes foods for USDA's Food Distribution Progr…" at bounding box center [466, 308] width 472 height 18
type input "Raisins, dark, seedless (Includes foods for USDA's Food Distribution Program)"
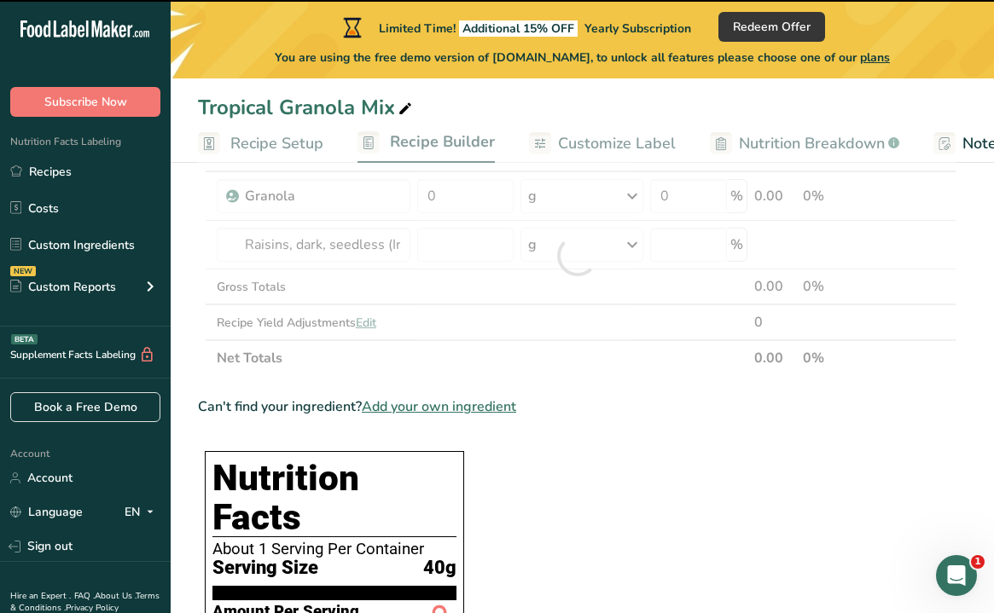
type input "0"
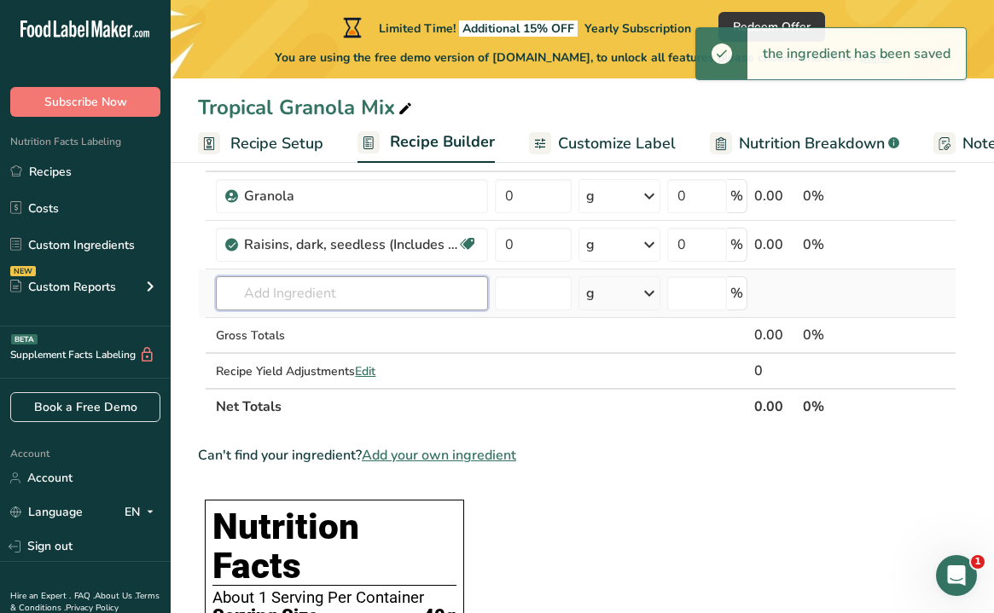
click at [281, 283] on input "text" at bounding box center [352, 293] width 272 height 34
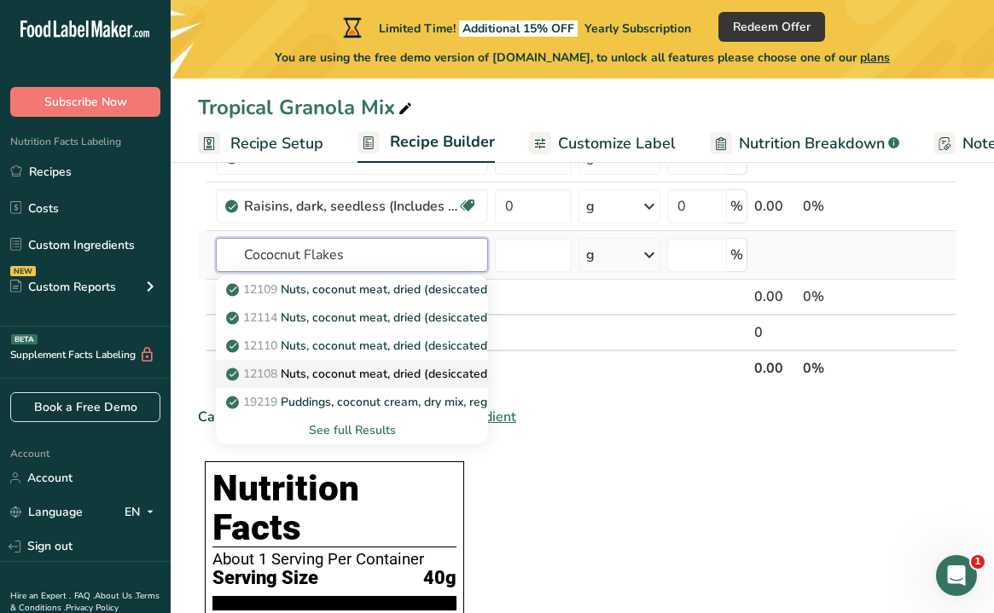
scroll to position [168, 0]
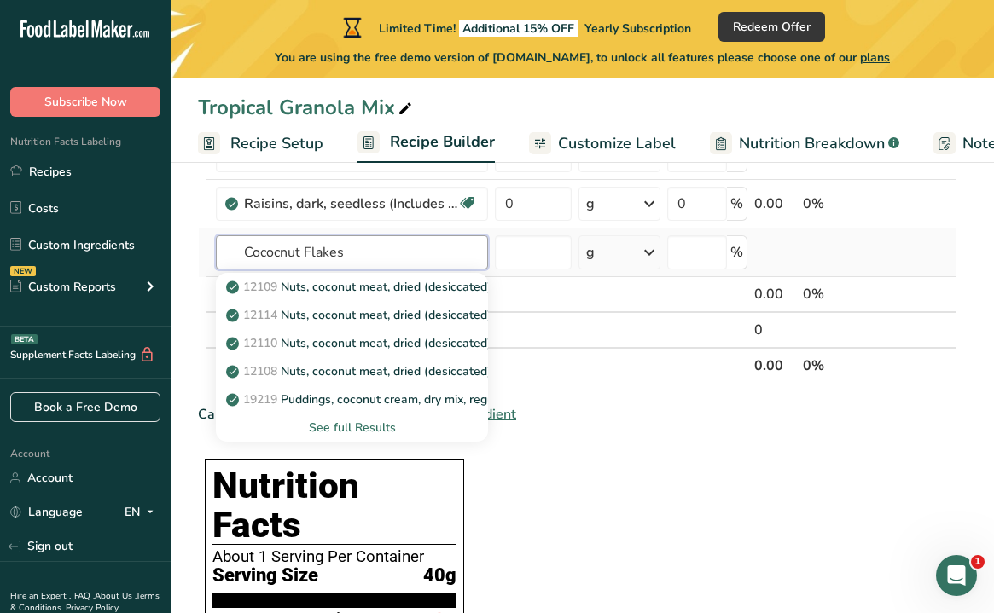
type input "Cococnut Flakes"
click at [351, 422] on div "See full Results" at bounding box center [351, 428] width 245 height 18
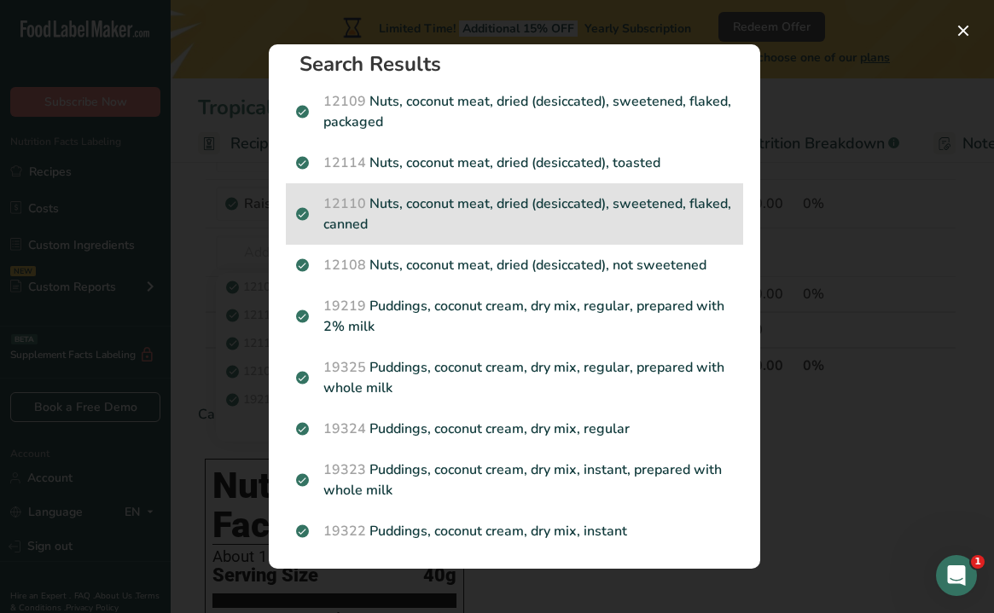
scroll to position [0, 0]
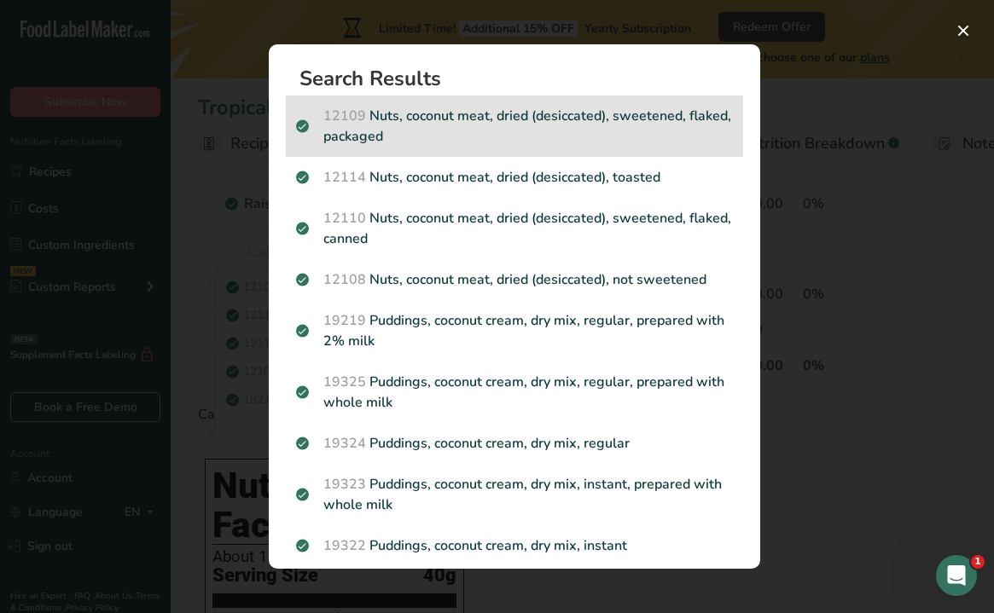
click at [688, 126] on p "12109 Nuts, coconut meat, dried (desiccated), sweetened, flaked, packaged" at bounding box center [514, 126] width 437 height 41
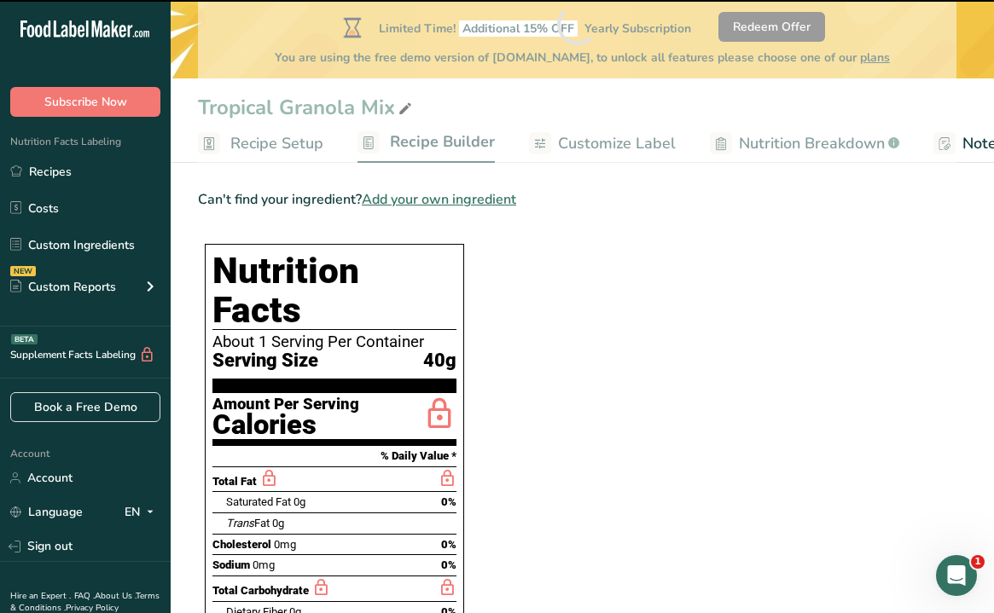
type input "0"
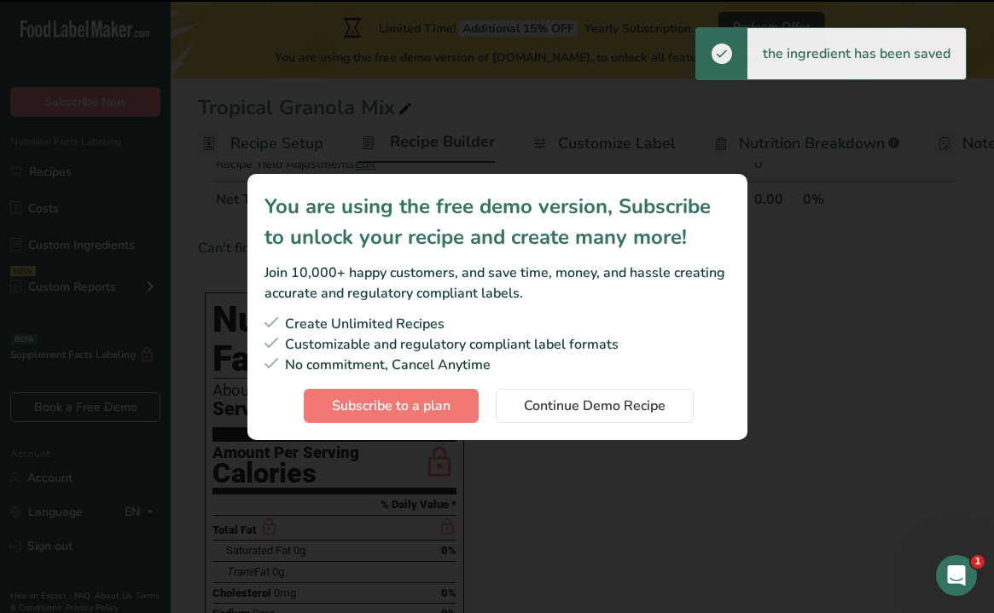
scroll to position [428, 0]
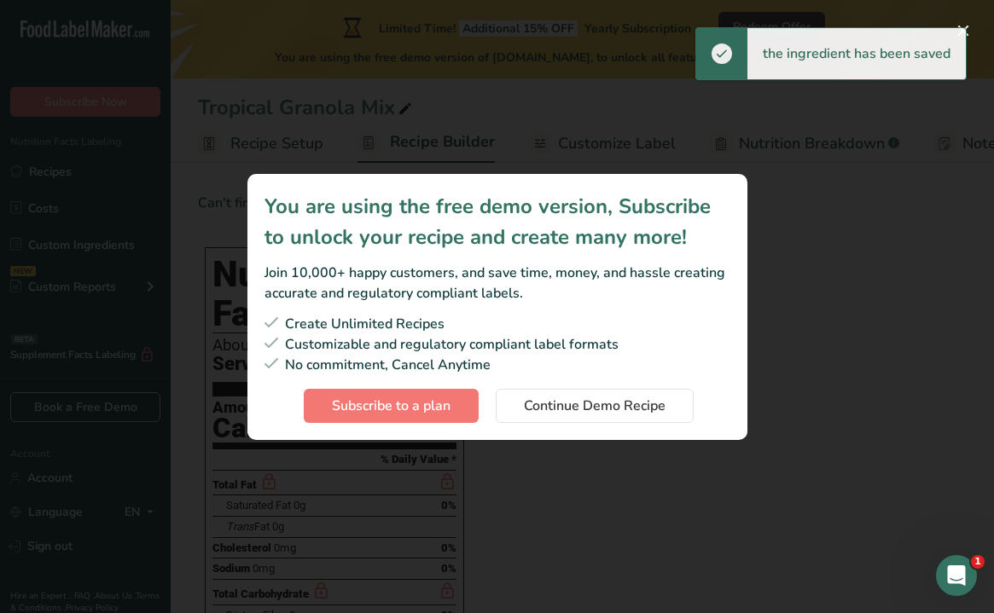
click at [633, 386] on div "Create Unlimited Recipes Customizable and regulatory compliant label formats No…" at bounding box center [497, 368] width 466 height 109
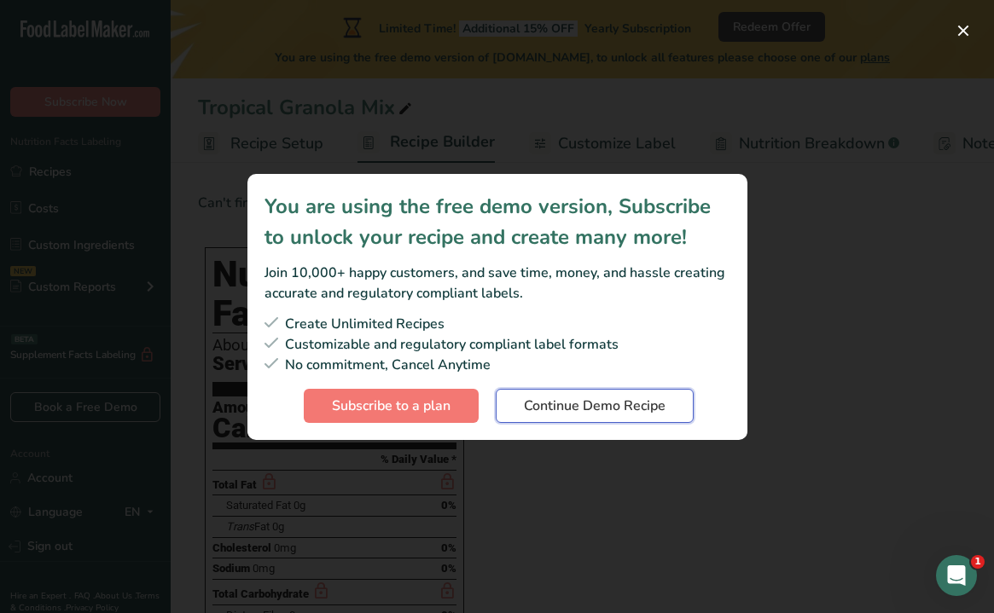
click at [629, 390] on button "Continue Demo Recipe" at bounding box center [595, 406] width 198 height 34
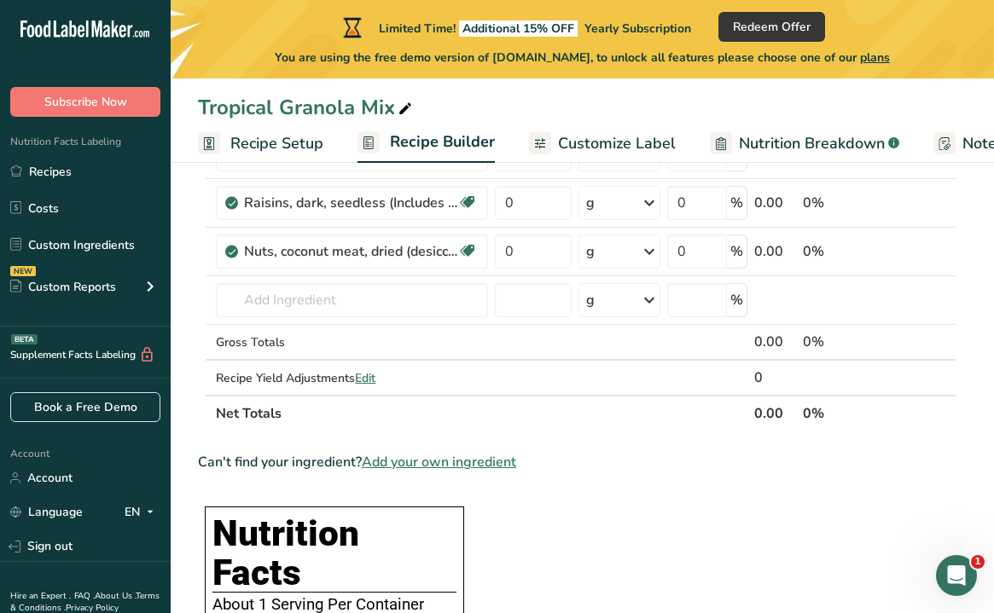
scroll to position [170, 0]
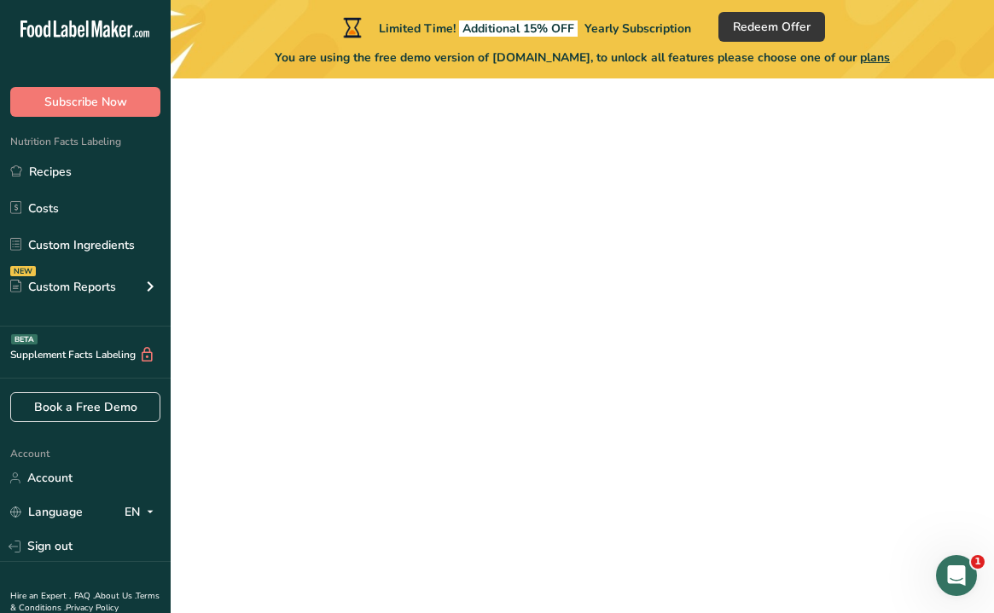
scroll to position [228, 0]
